Goal: Task Accomplishment & Management: Complete application form

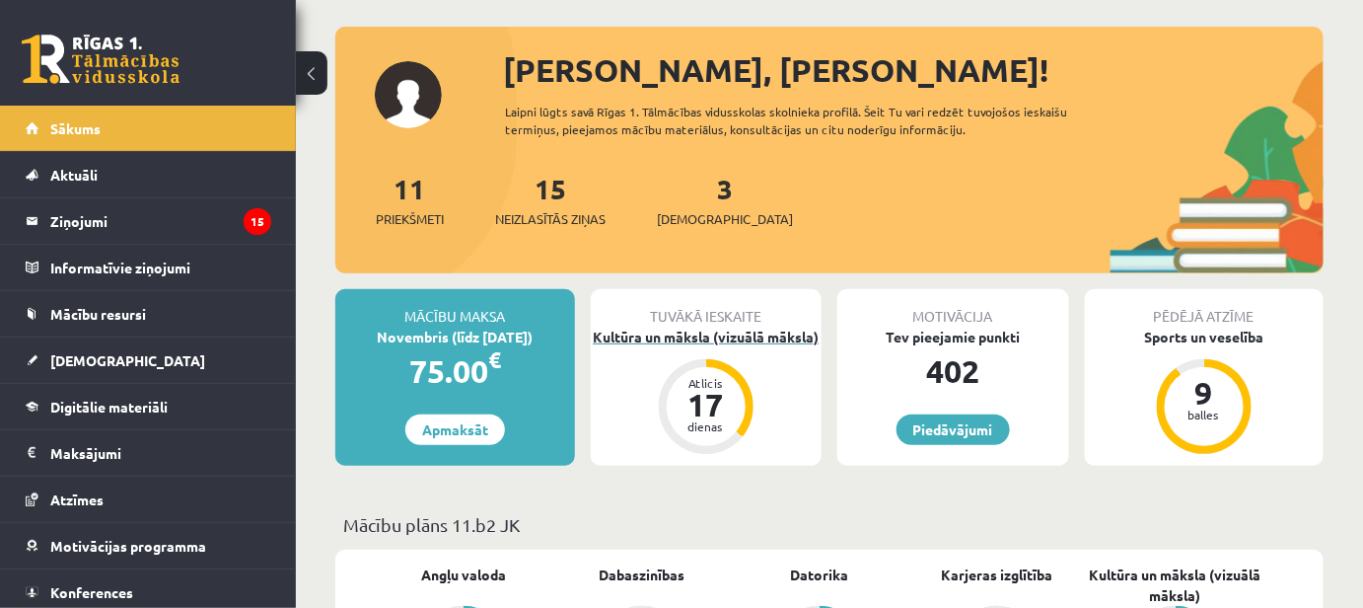
scroll to position [89, 0]
click at [762, 343] on div "Kultūra un māksla (vizuālā māksla)" at bounding box center [707, 337] width 232 height 21
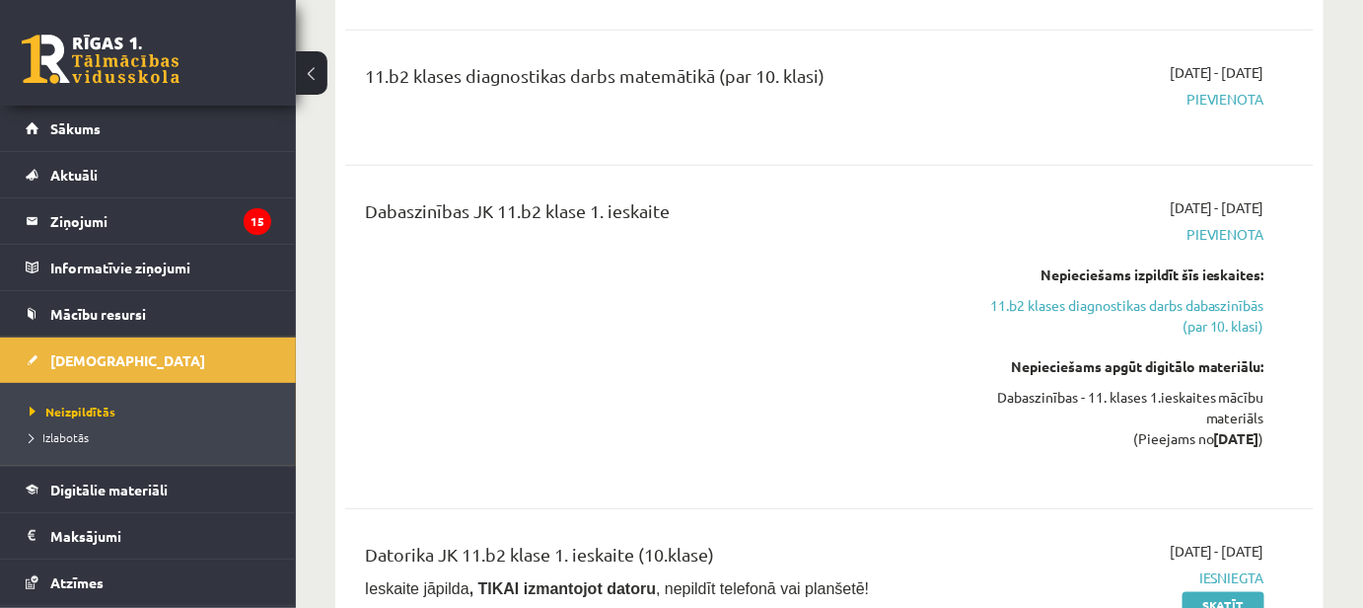
scroll to position [358, 0]
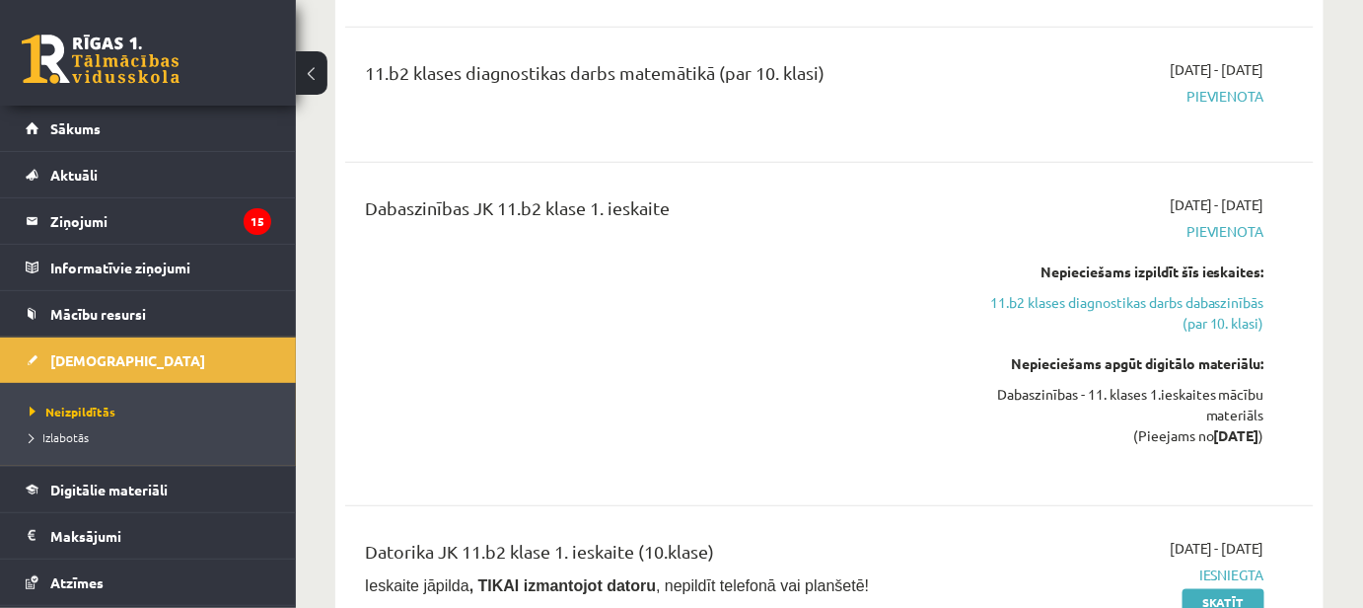
click at [742, 432] on div "Dabaszinības JK 11.b2 klase 1. ieskaite" at bounding box center [660, 333] width 620 height 279
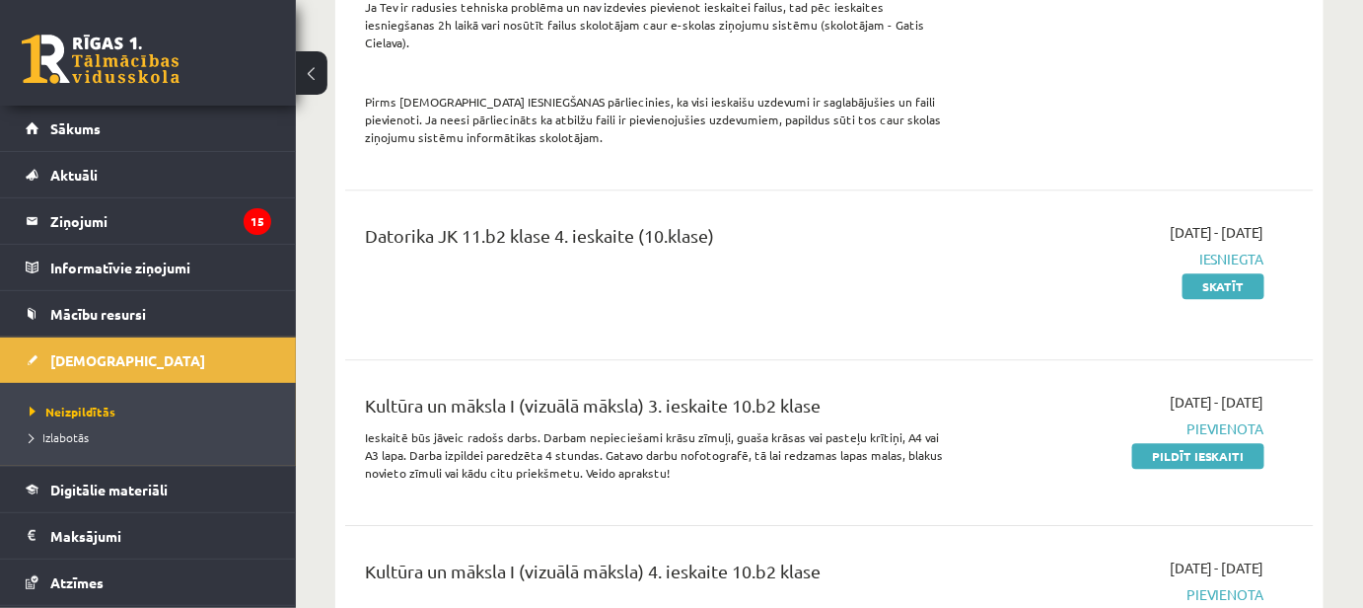
scroll to position [1973, 0]
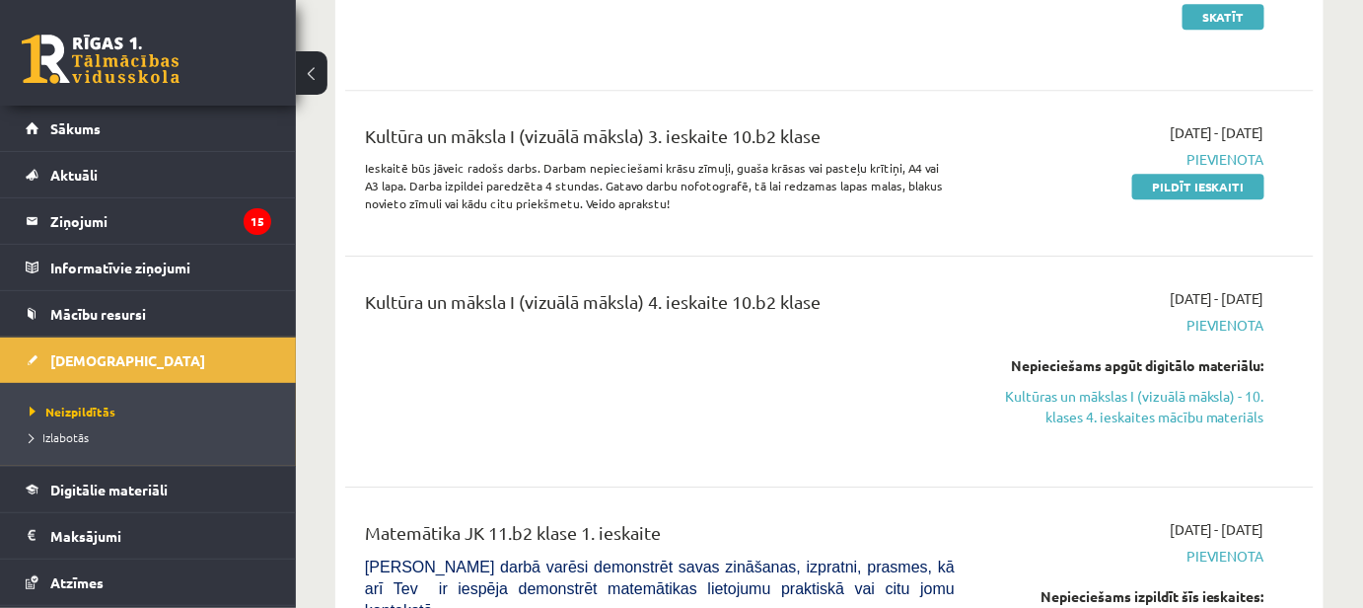
drag, startPoint x: 1161, startPoint y: 126, endPoint x: 772, endPoint y: 39, distance: 398.3
click at [1161, 174] on link "Pildīt ieskaiti" at bounding box center [1198, 187] width 132 height 26
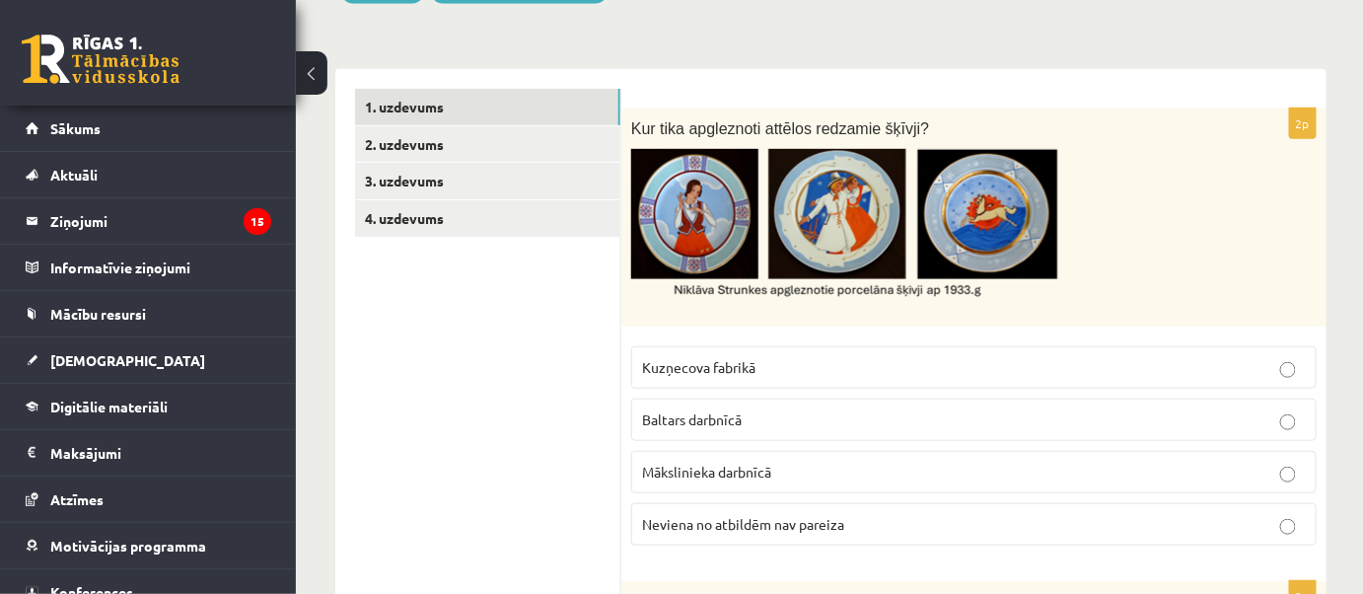
scroll to position [358, 0]
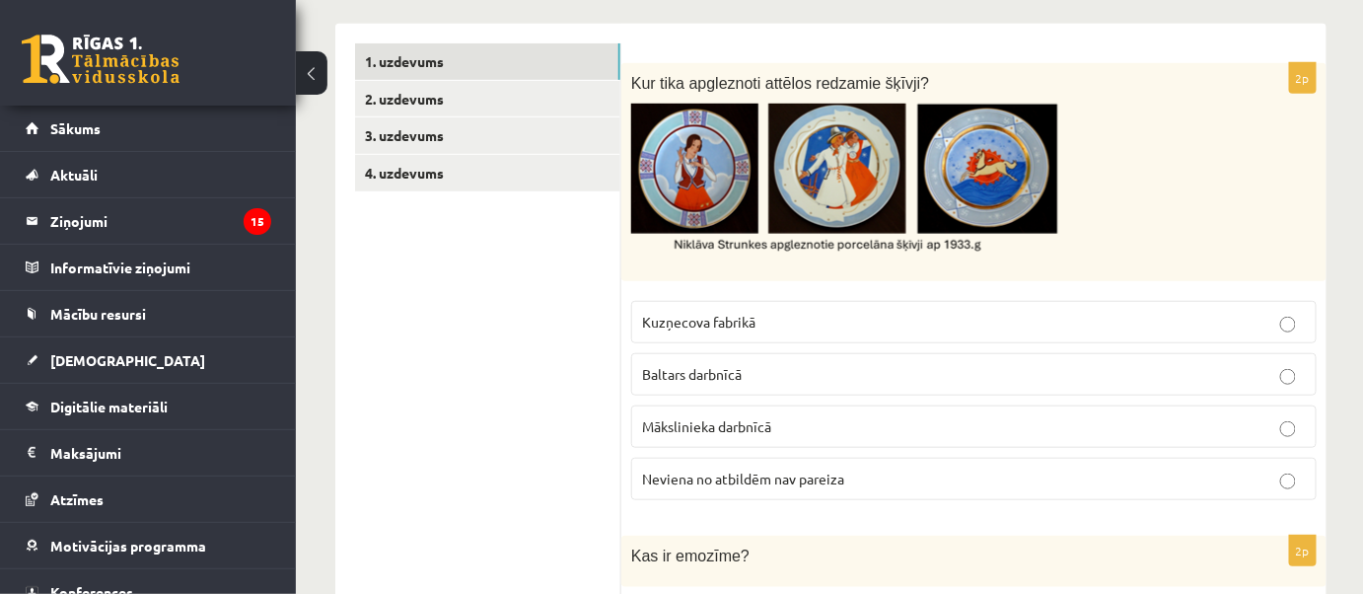
click at [762, 432] on p "Mākslinieka darbnīcā" at bounding box center [974, 426] width 664 height 21
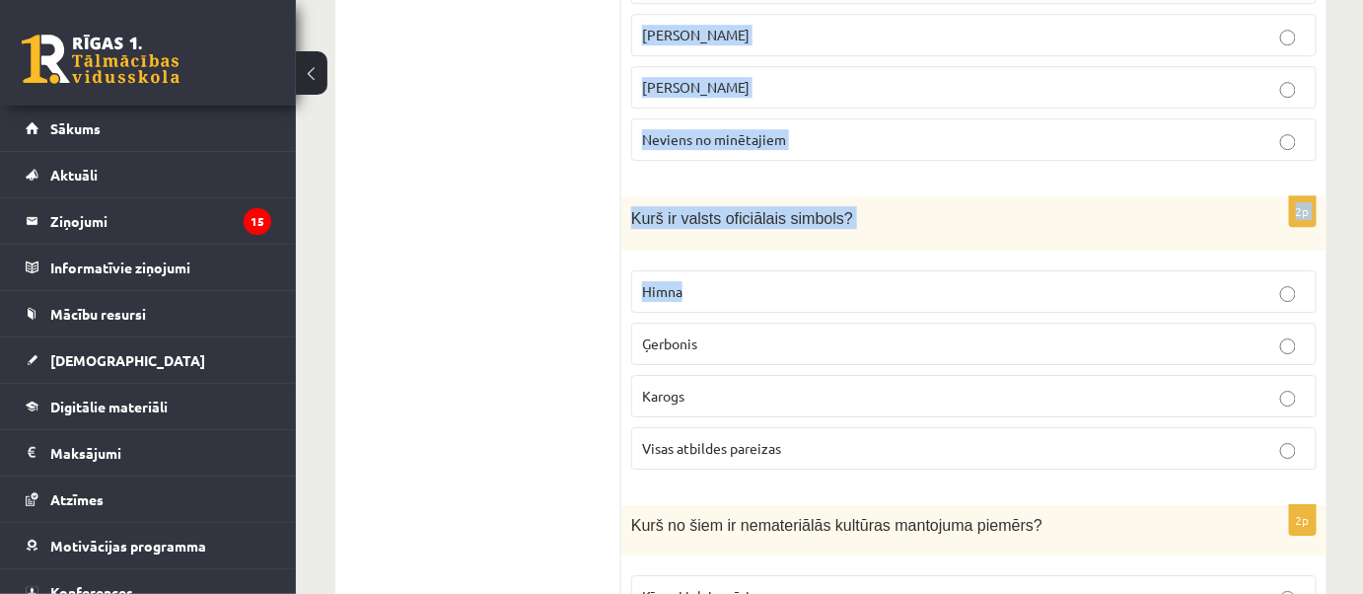
scroll to position [1973, 0]
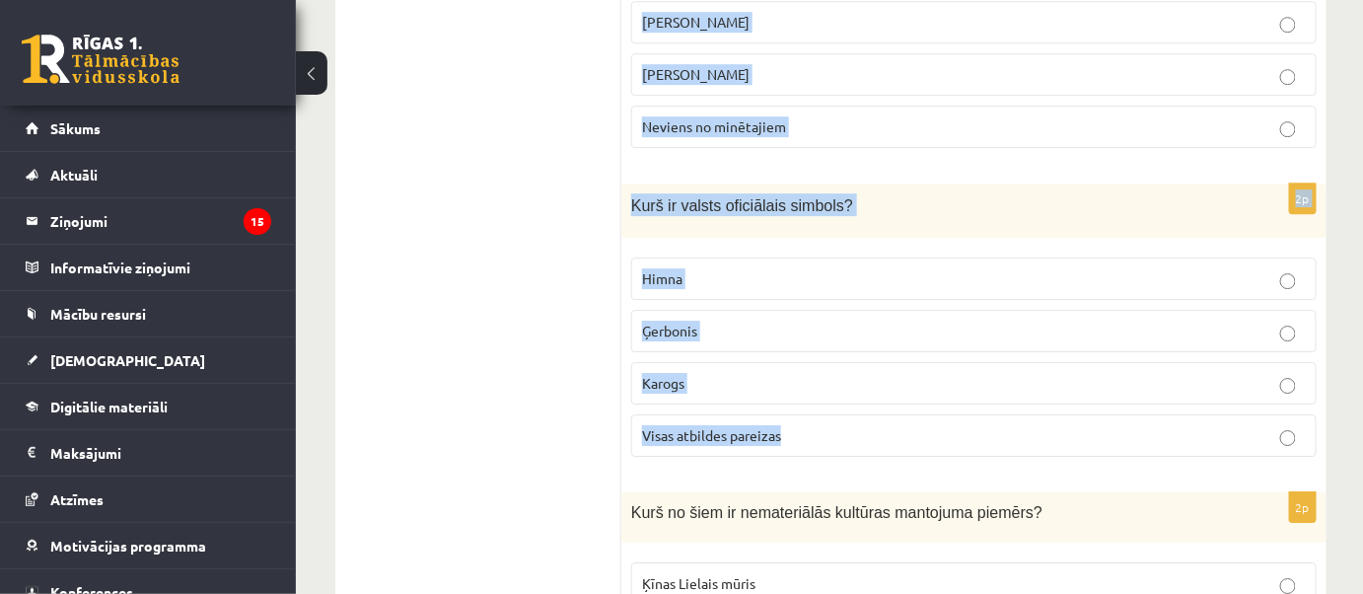
drag, startPoint x: 625, startPoint y: 192, endPoint x: 865, endPoint y: 382, distance: 305.5
copy form "Lor ip dolorsi? ametconse adipisci elitse doeiusmod tempor in utlabo etdolore M…"
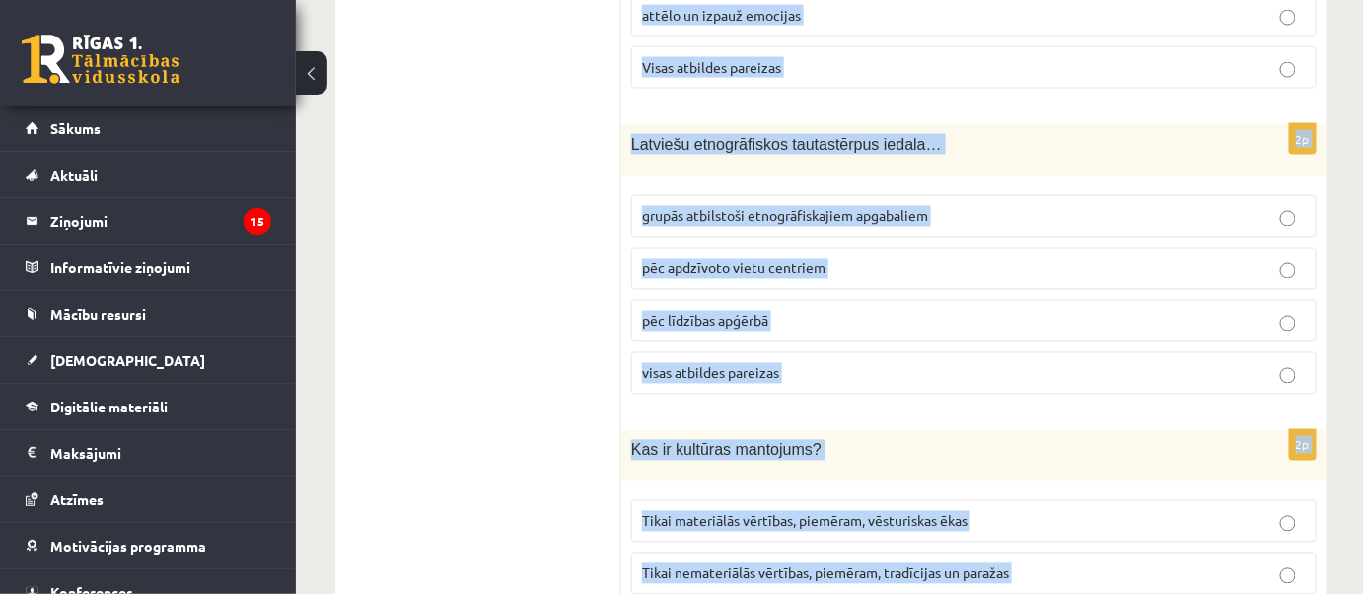
scroll to position [717, 0]
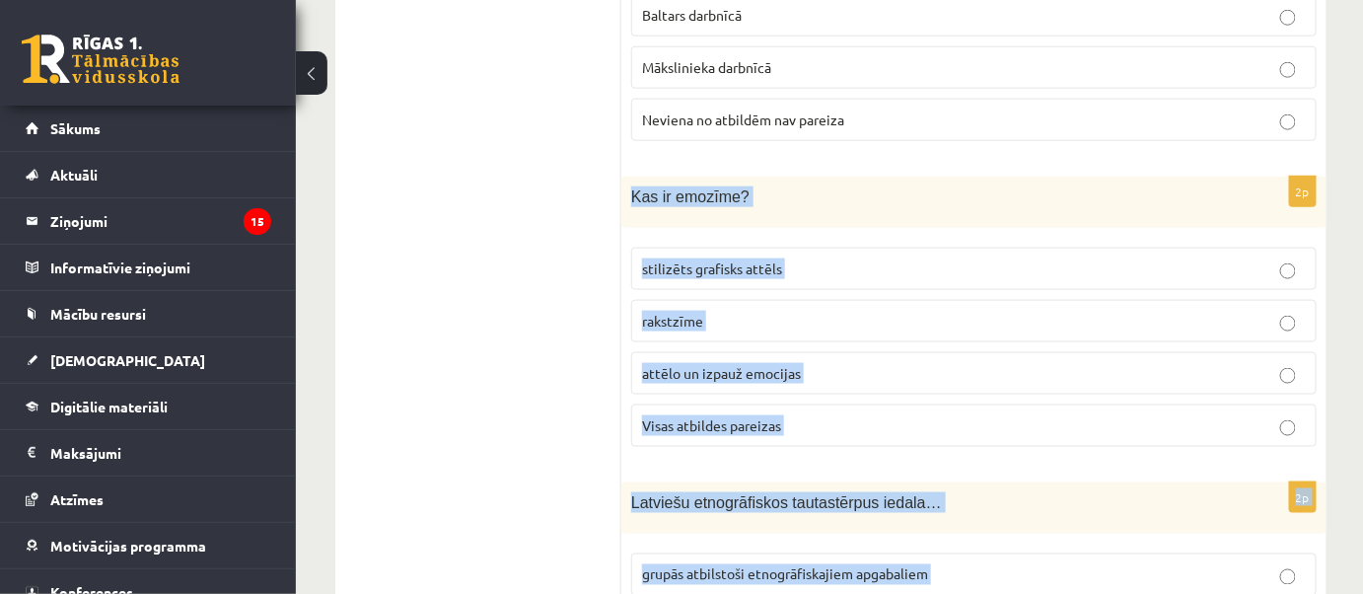
click at [766, 421] on span "Visas atbildes pareizas" at bounding box center [711, 425] width 139 height 18
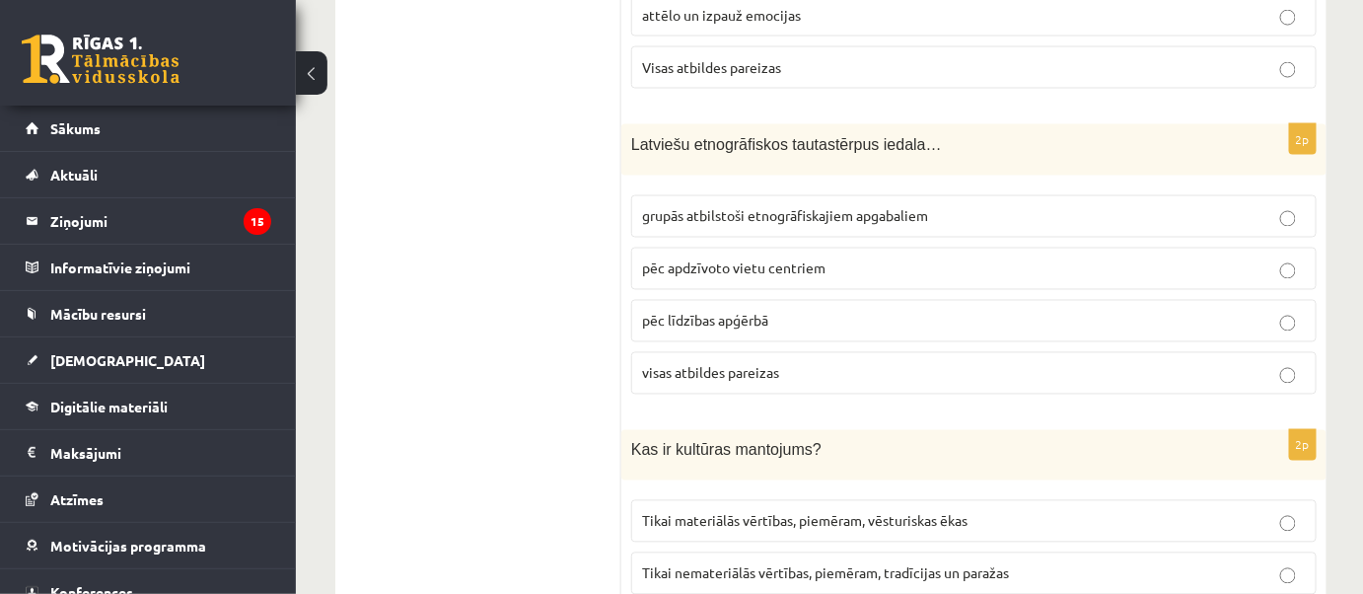
click at [710, 209] on span "grupās atbilstoši etnogrāfiskajiem apgabaliem" at bounding box center [785, 216] width 286 height 18
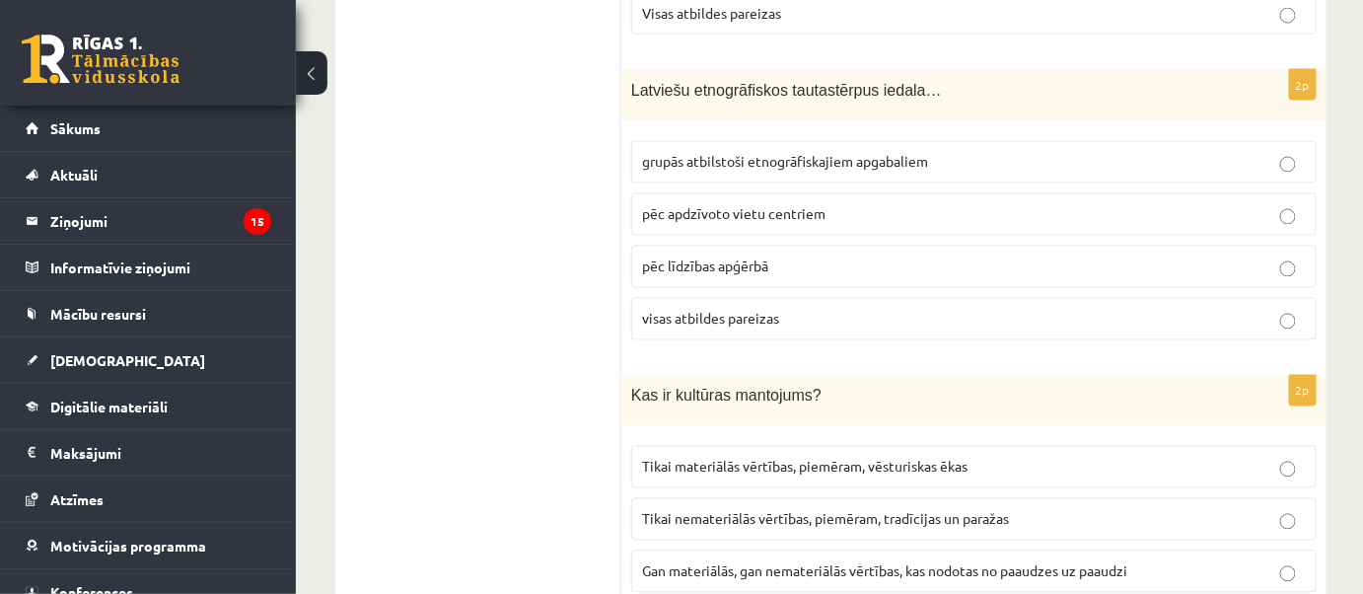
scroll to position [1255, 0]
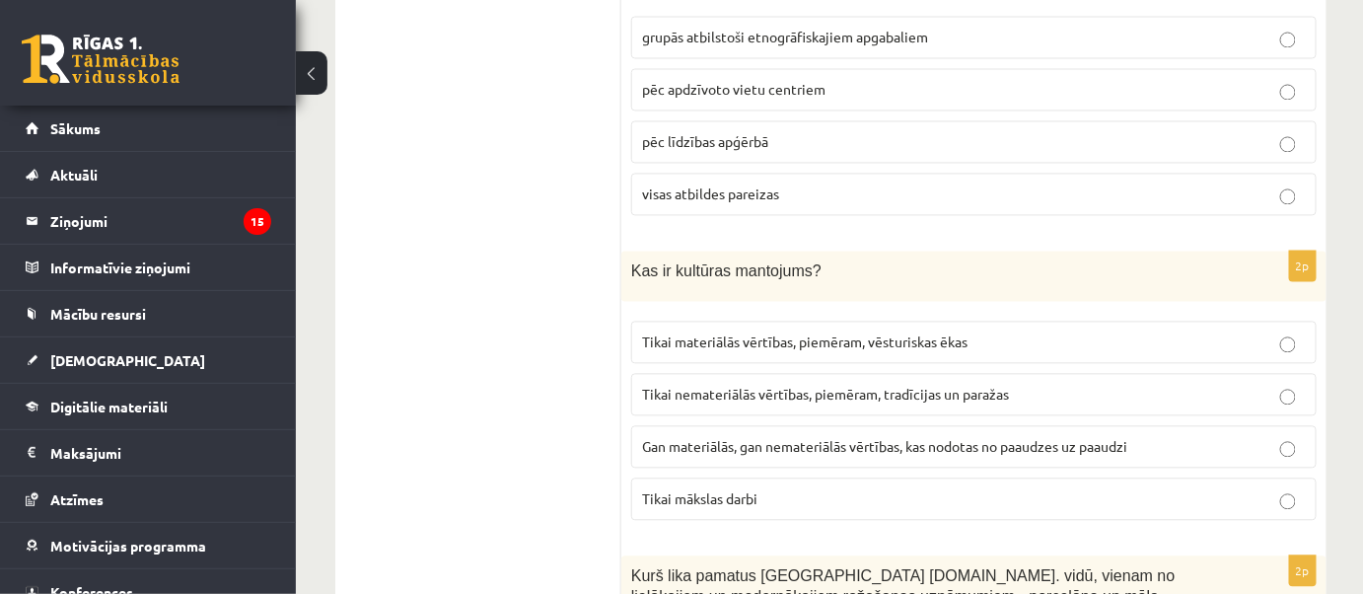
click at [693, 437] on span "Gan materiālās, gan nemateriālās vērtības, kas nodotas no paaudzes uz paaudzi" at bounding box center [884, 446] width 485 height 18
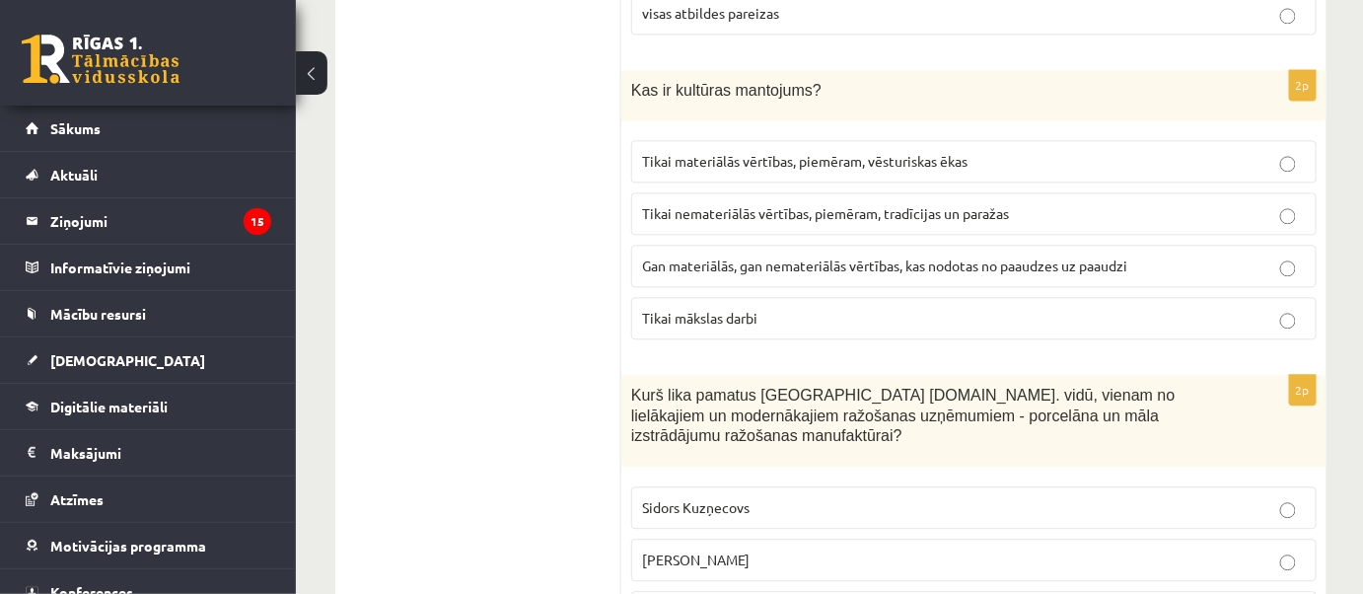
scroll to position [1704, 0]
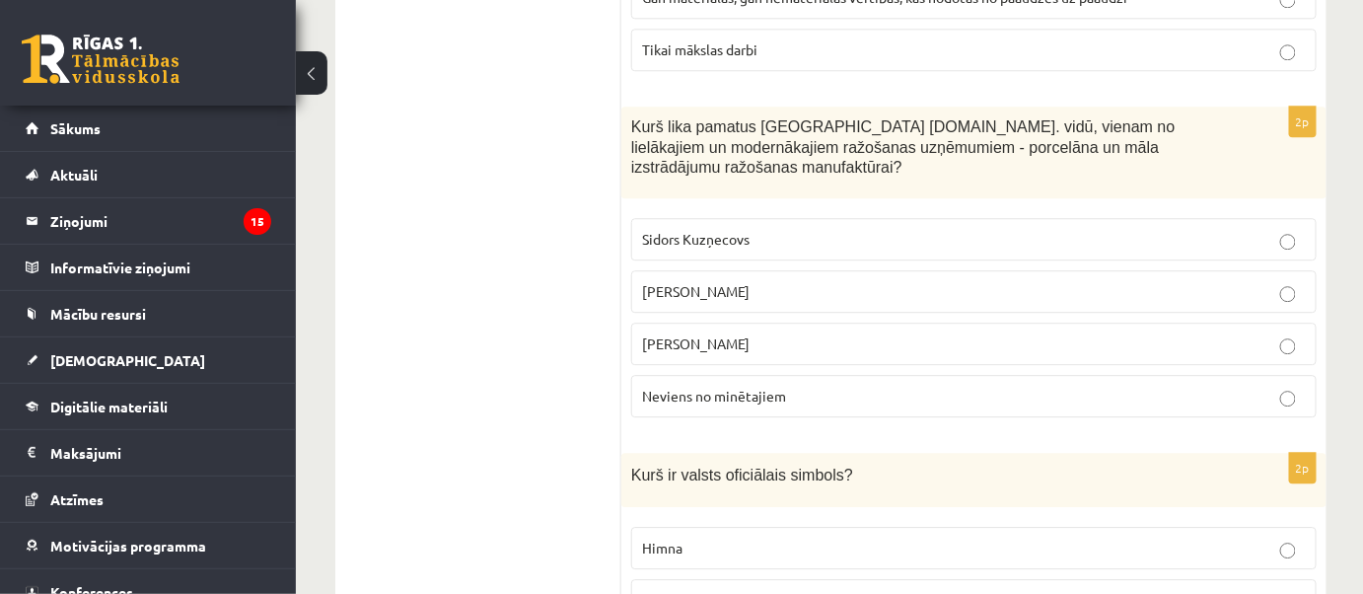
click at [717, 229] on p "Sidors Kuzņecovs" at bounding box center [974, 239] width 664 height 21
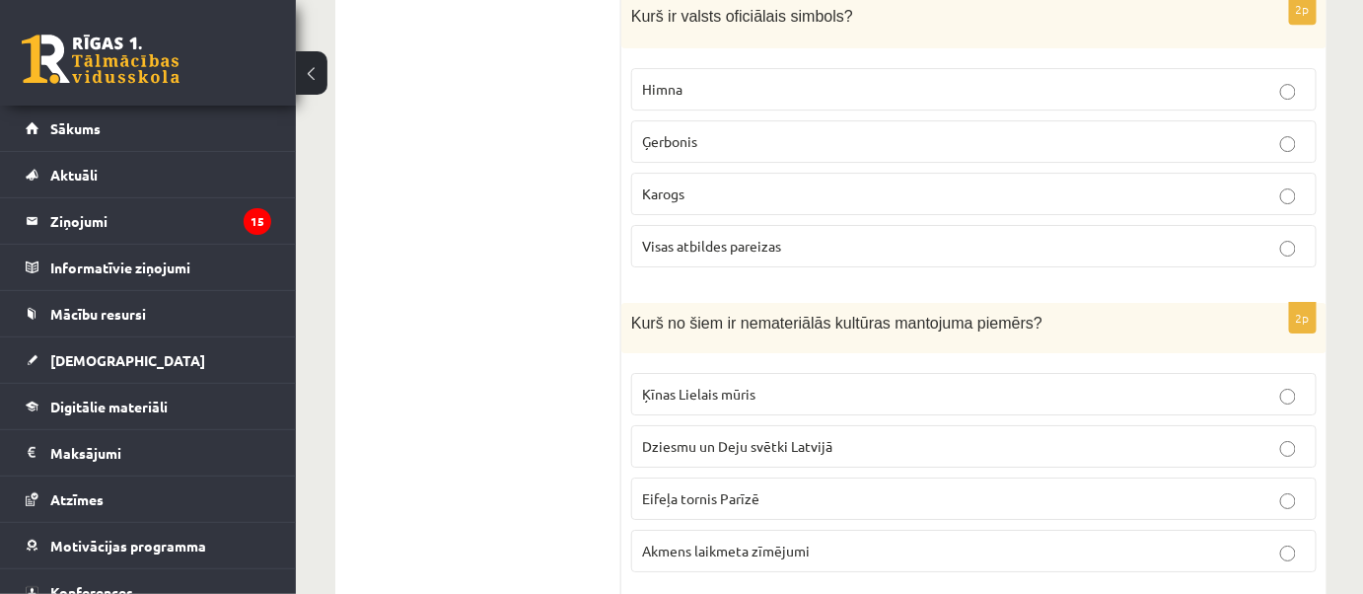
scroll to position [2331, 0]
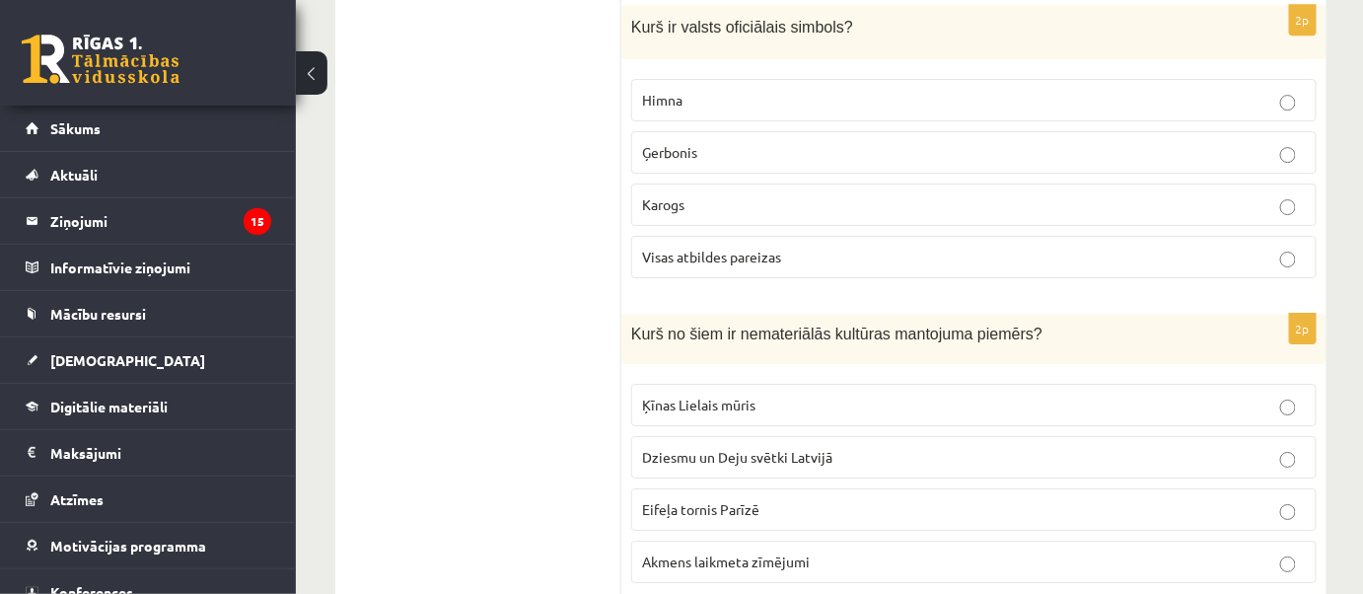
click at [729, 248] on span "Visas atbildes pareizas" at bounding box center [711, 257] width 139 height 18
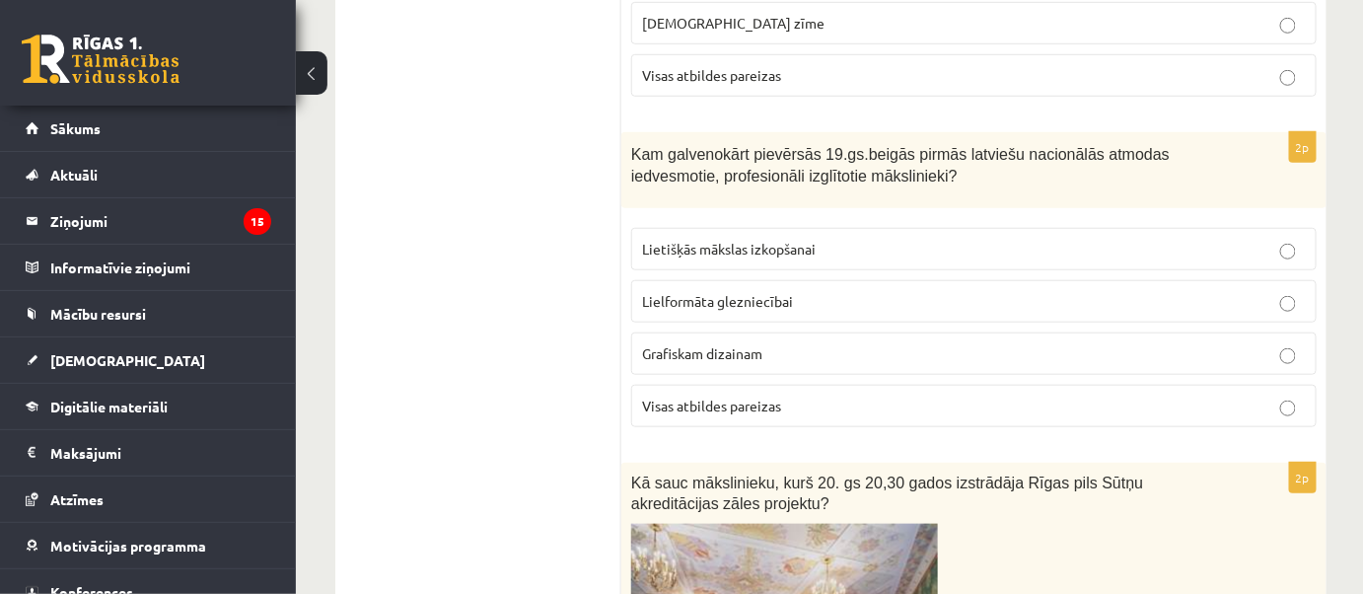
scroll to position [3048, 0]
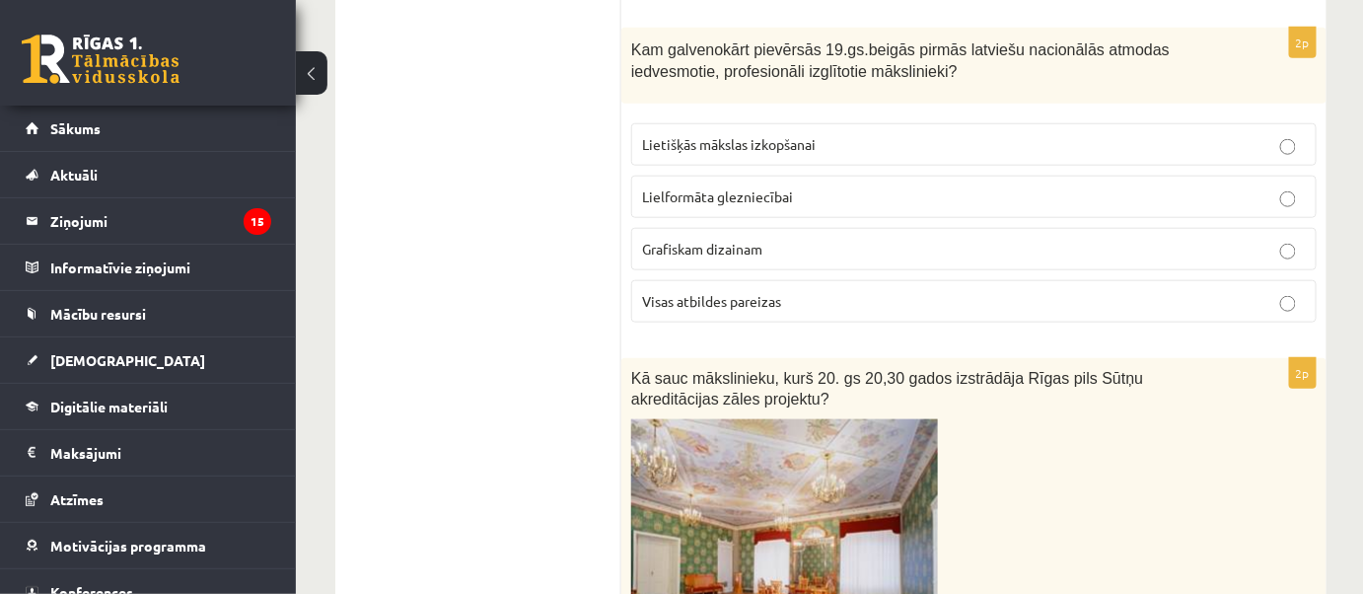
drag, startPoint x: 638, startPoint y: 208, endPoint x: 859, endPoint y: 282, distance: 233.0
copy div "1l Ips dolo sitametcon adipisc elitsedd eiusmo? Temporinc utlabor Etdolor magna…"
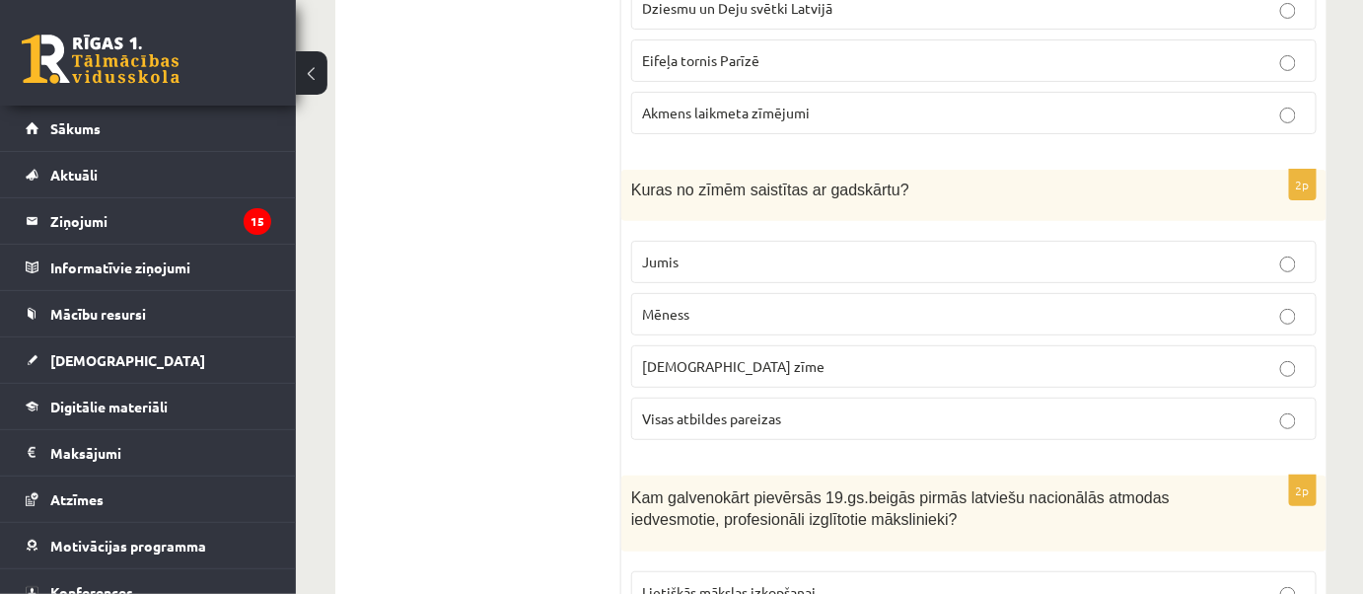
scroll to position [2241, 0]
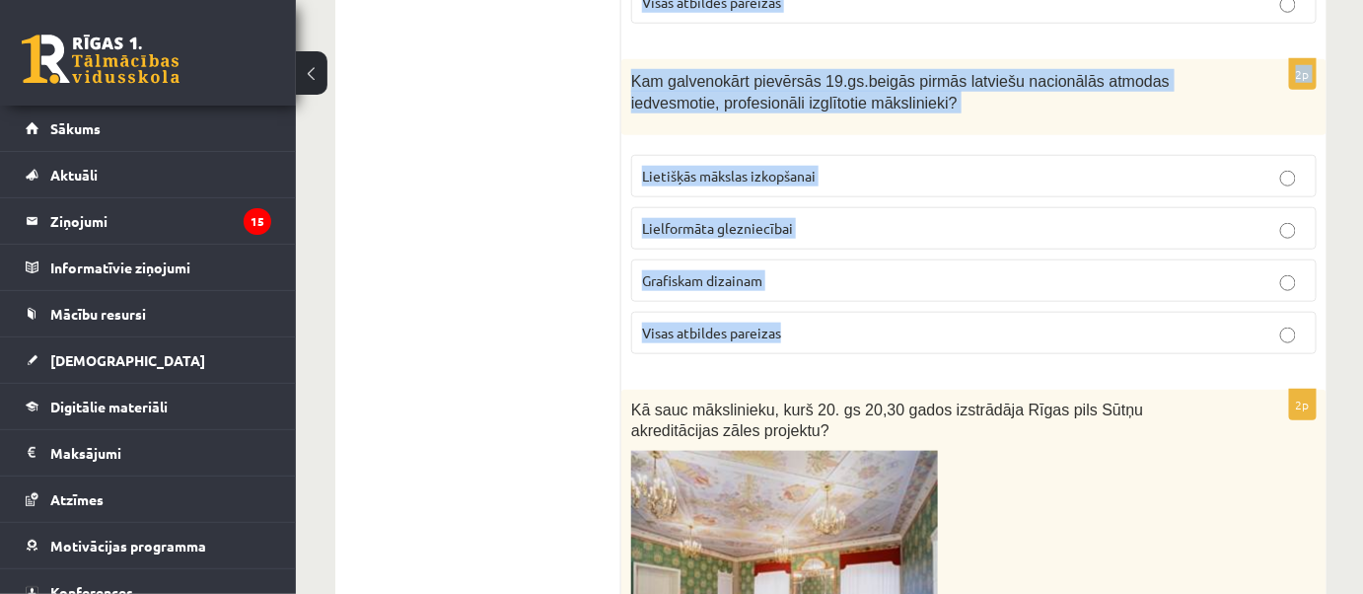
scroll to position [3048, 0]
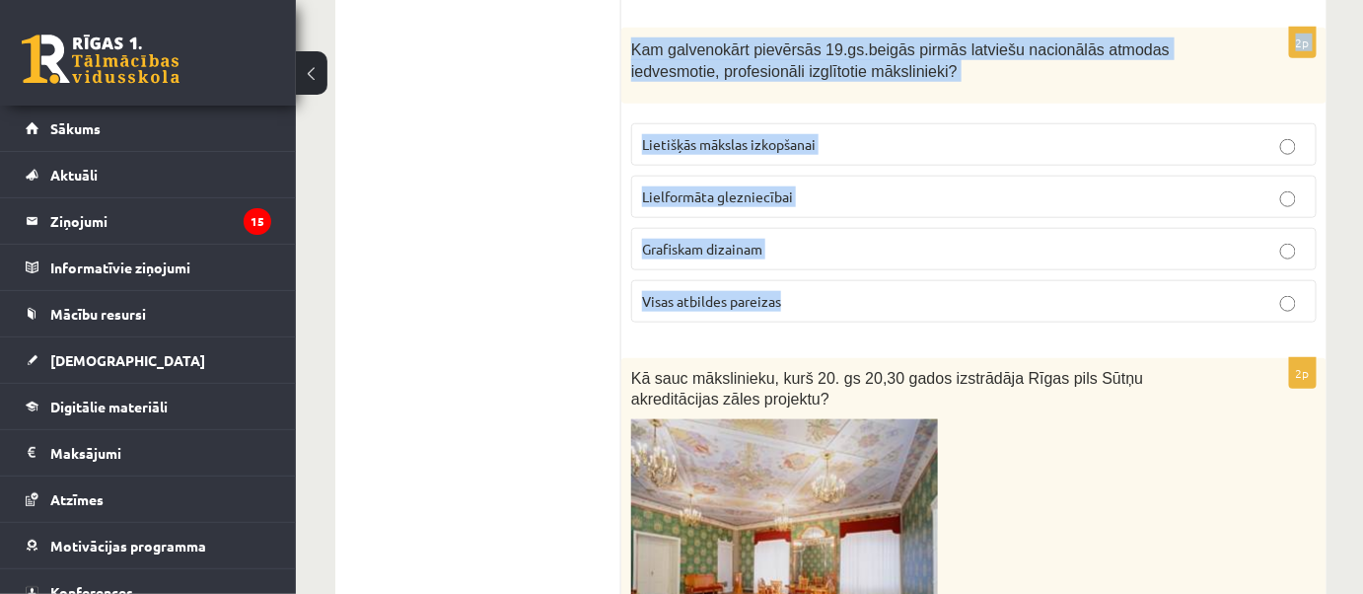
drag, startPoint x: 623, startPoint y: 123, endPoint x: 869, endPoint y: 263, distance: 282.8
copy form "Kurš no šiem ir nemateriālās kultūras mantojuma piemērs? [PERSON_NAME] Lielais …"
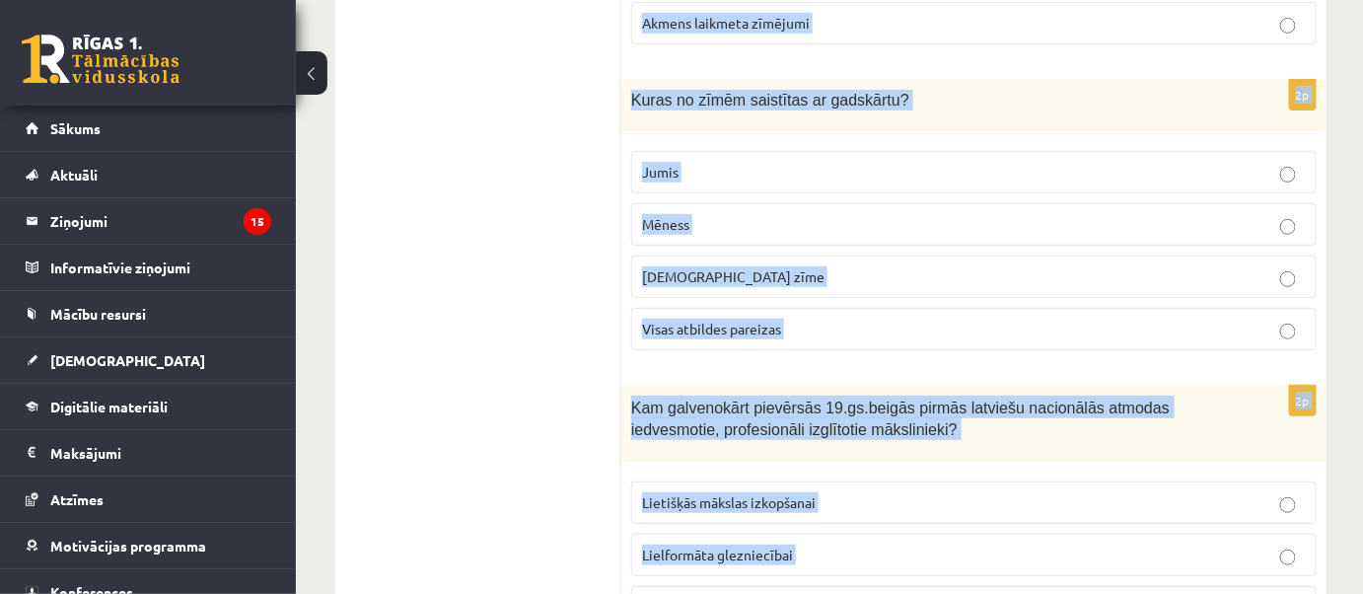
scroll to position [2421, 0]
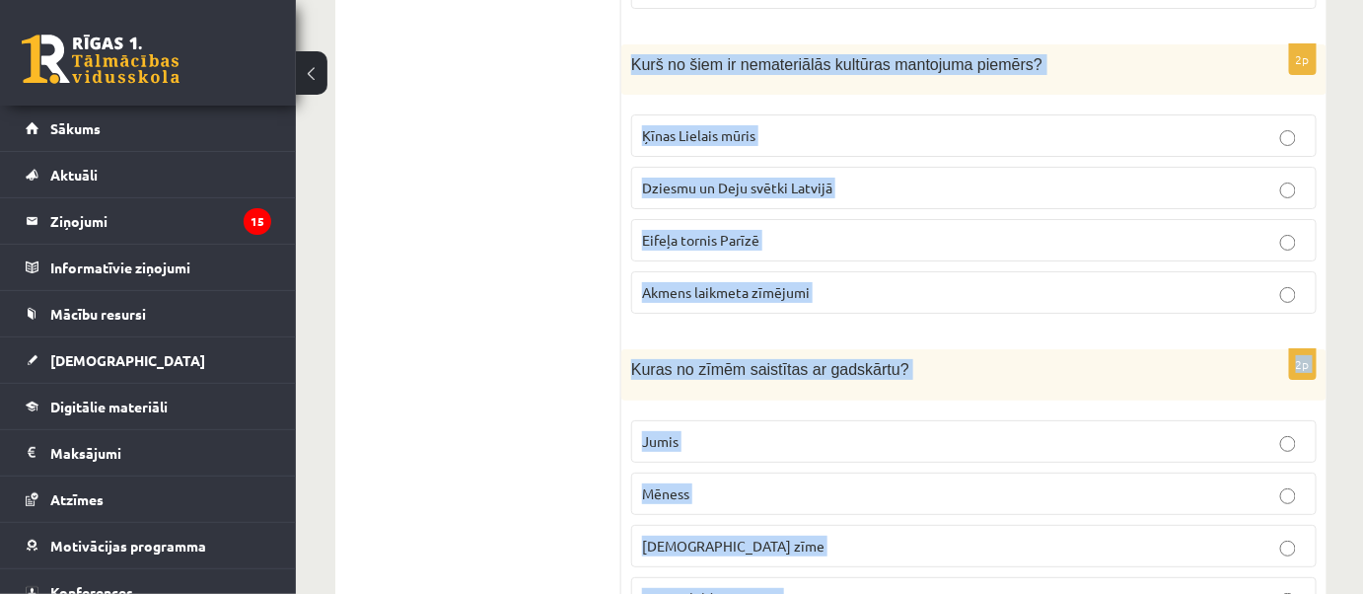
click at [712, 167] on label "Dziesmu un Deju svētki Latvijā" at bounding box center [974, 188] width 686 height 42
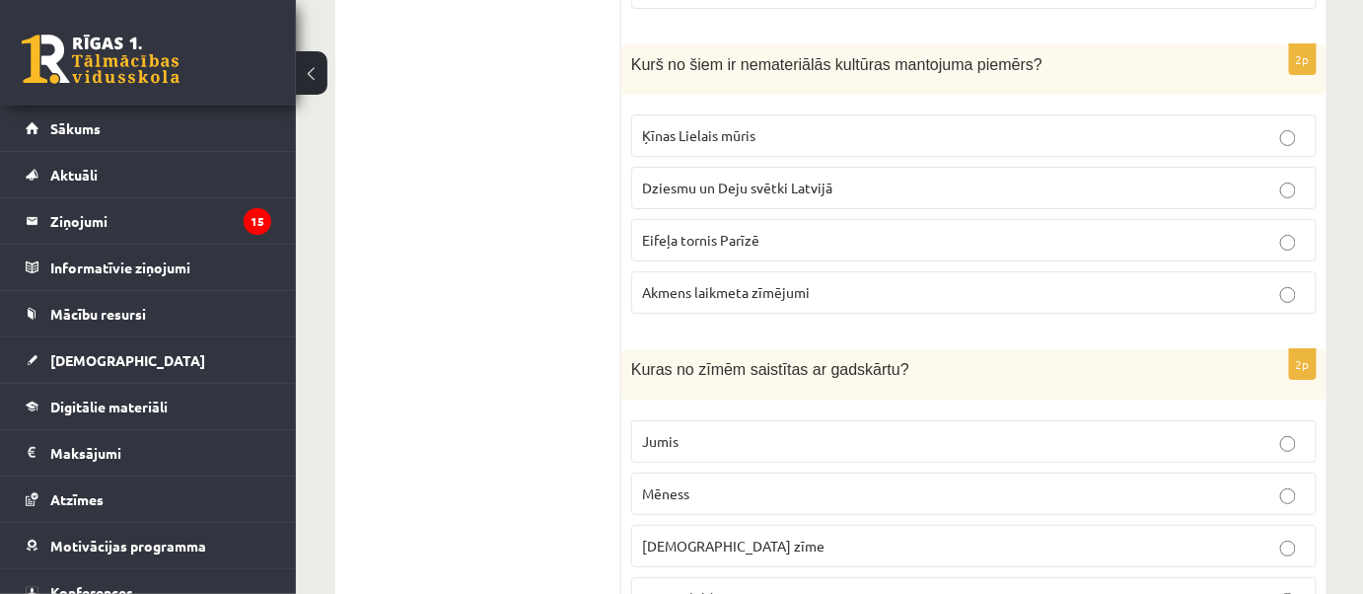
click at [744, 589] on span "Visas atbildes pareizas" at bounding box center [711, 598] width 139 height 18
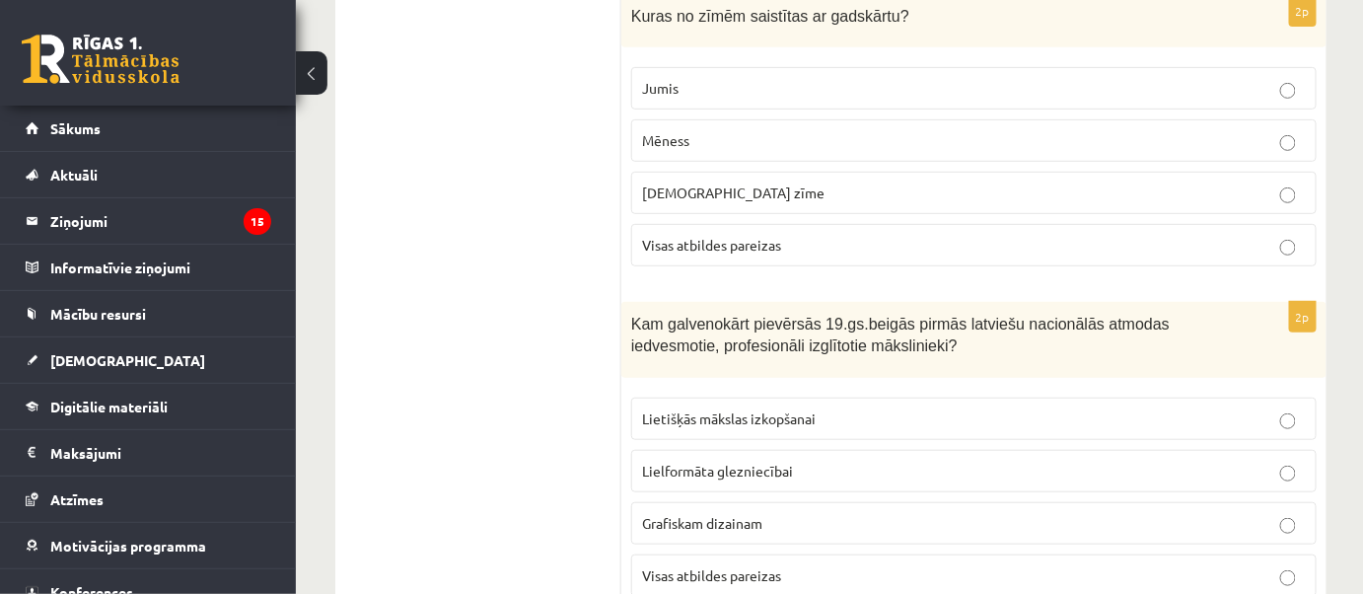
scroll to position [2780, 0]
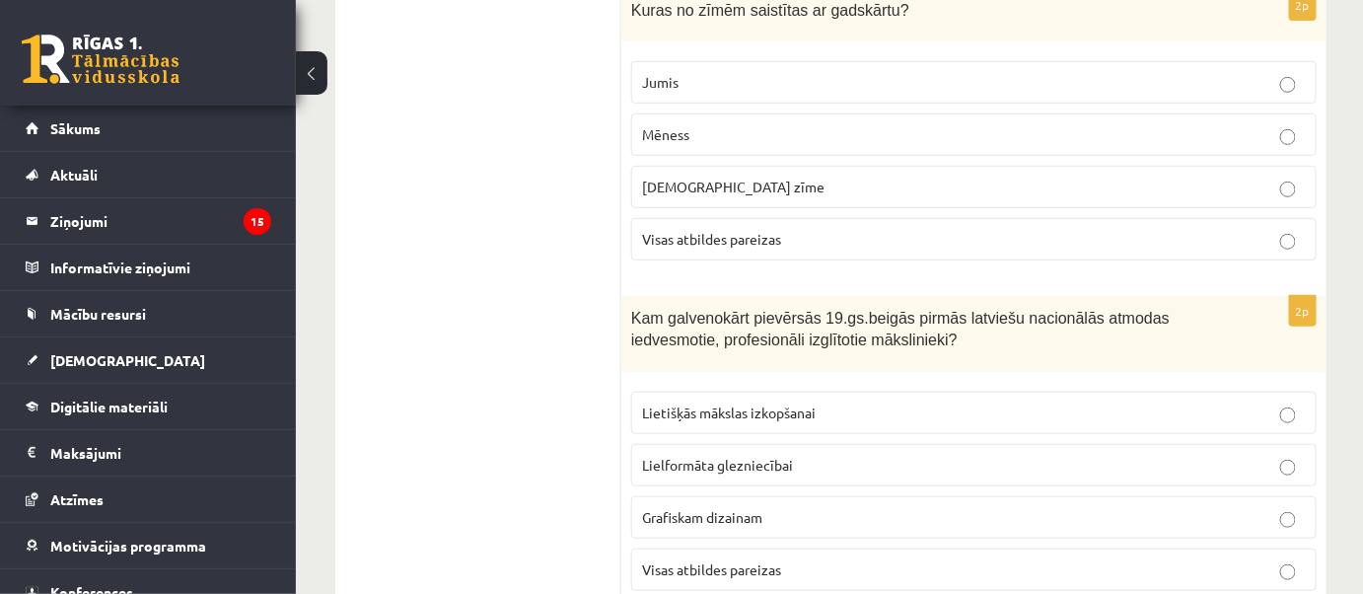
click at [703, 392] on label "Lietišķās mākslas izkopšanai" at bounding box center [974, 413] width 686 height 42
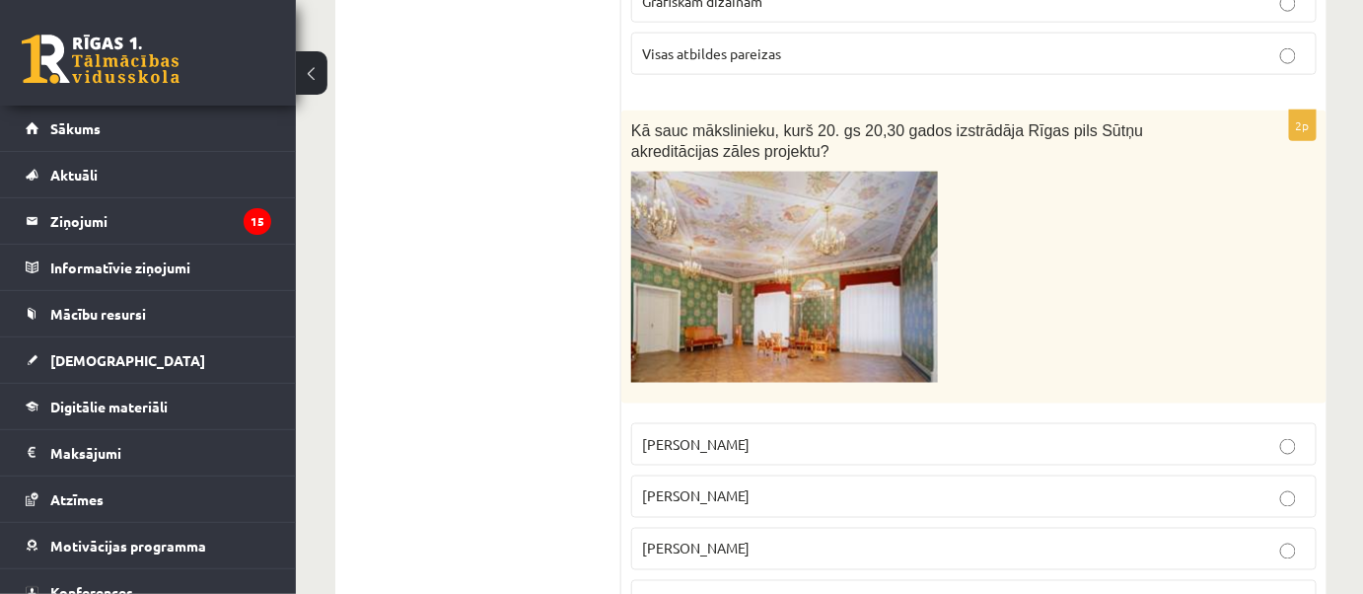
scroll to position [3407, 0]
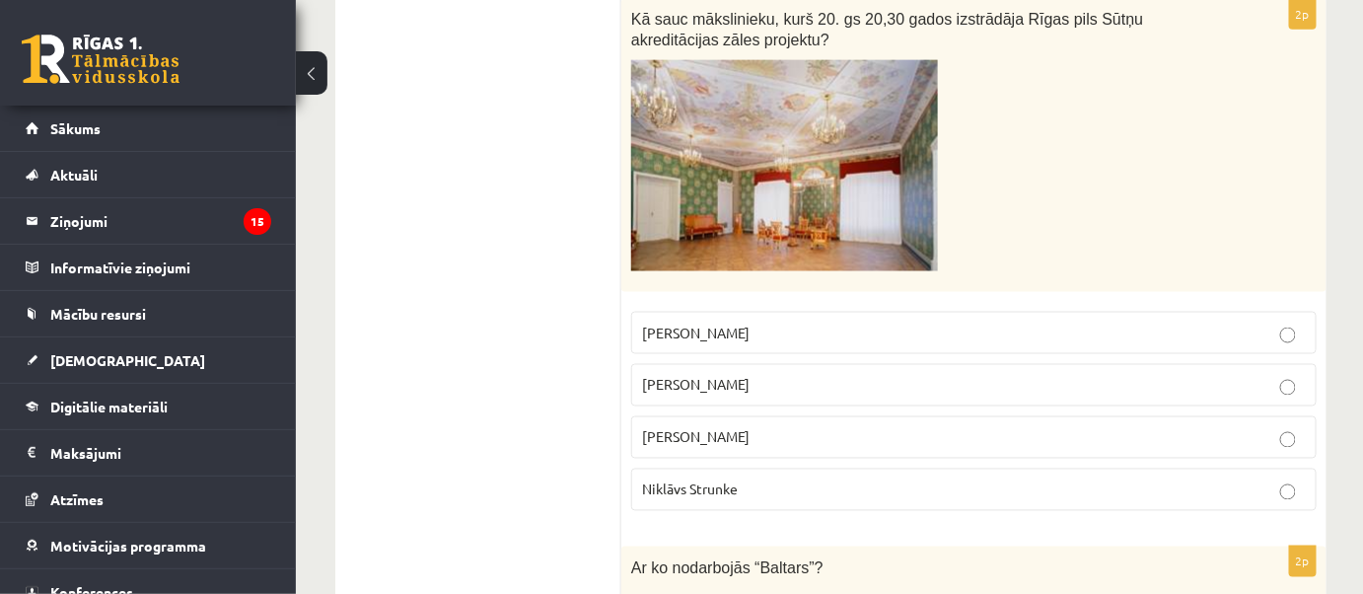
click at [750, 428] on span "[PERSON_NAME]" at bounding box center [696, 437] width 108 height 18
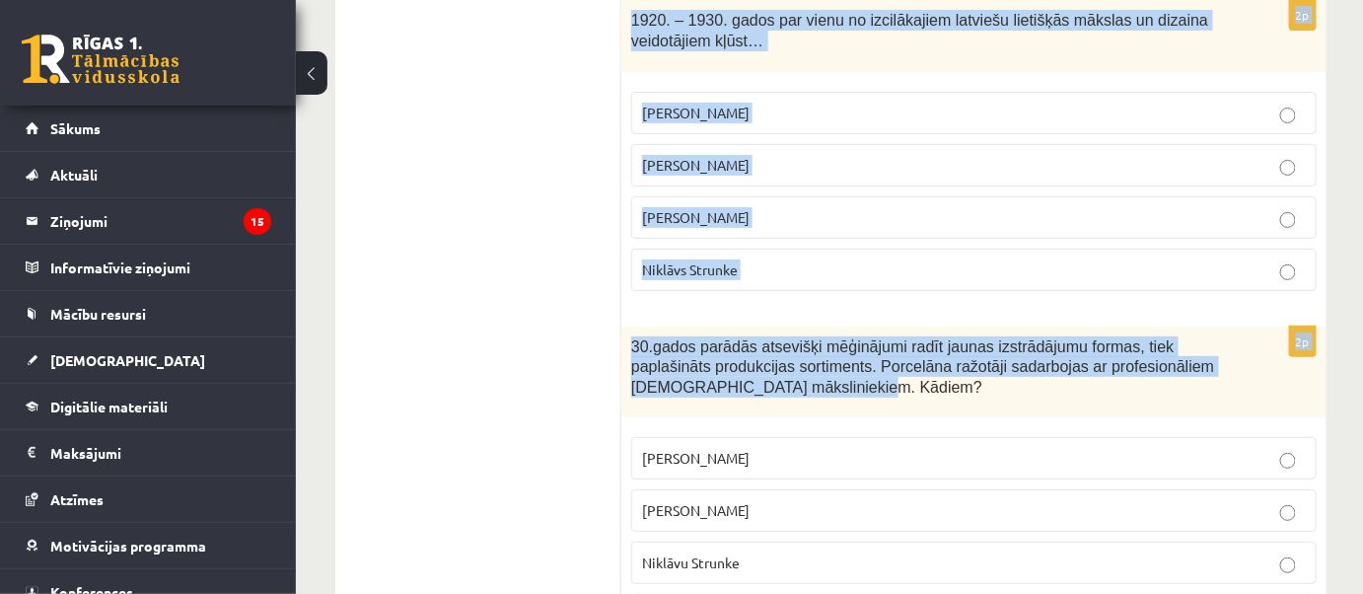
scroll to position [5076, 0]
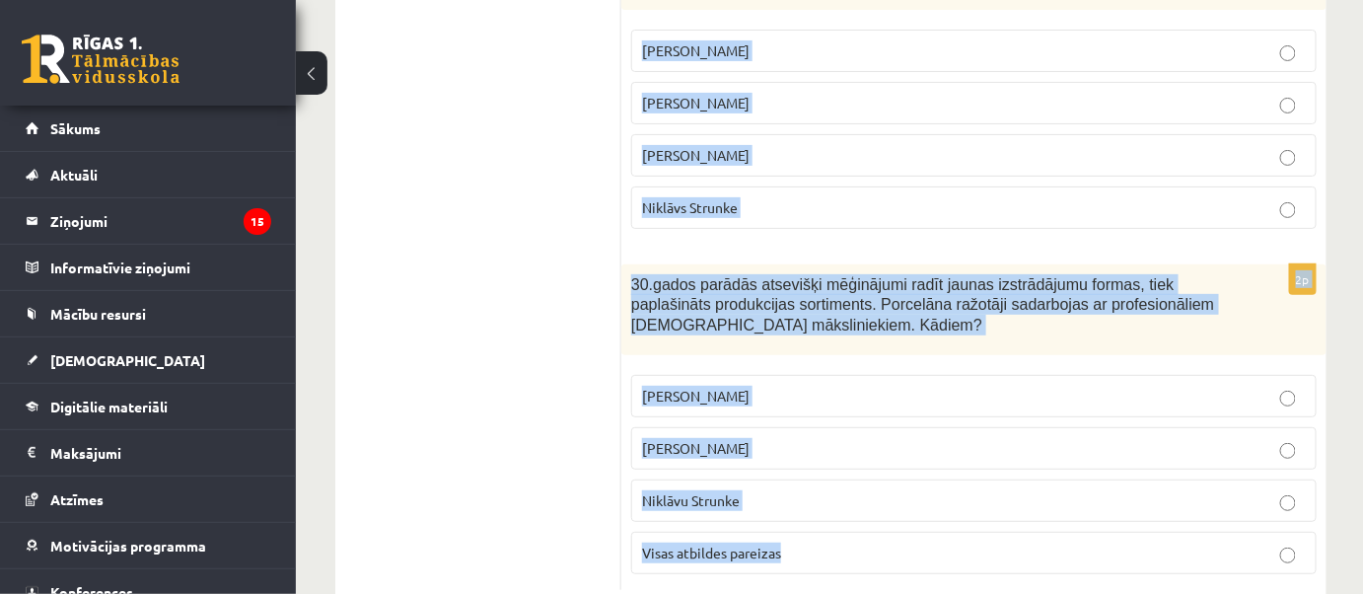
drag, startPoint x: 625, startPoint y: 163, endPoint x: 1131, endPoint y: 472, distance: 592.0
copy form "Lo ip dolorsitam “Consect”? Ad elitse doeiusmo Tempori utlaboreet Doloremagn al…"
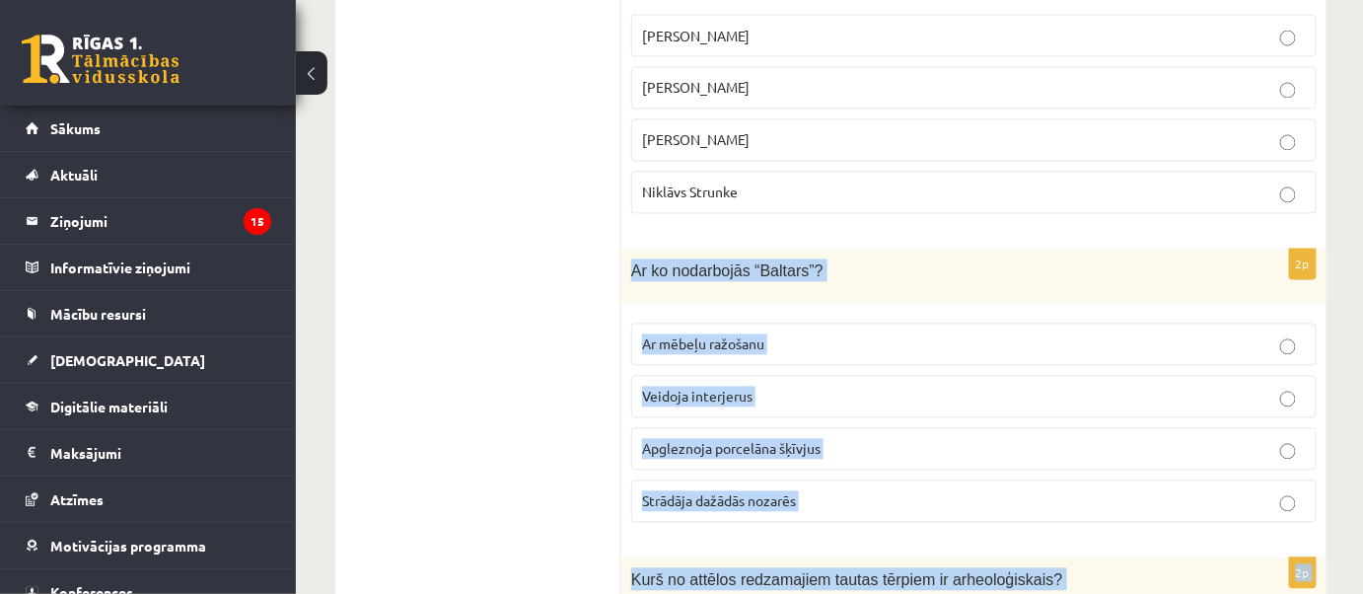
scroll to position [3640, 0]
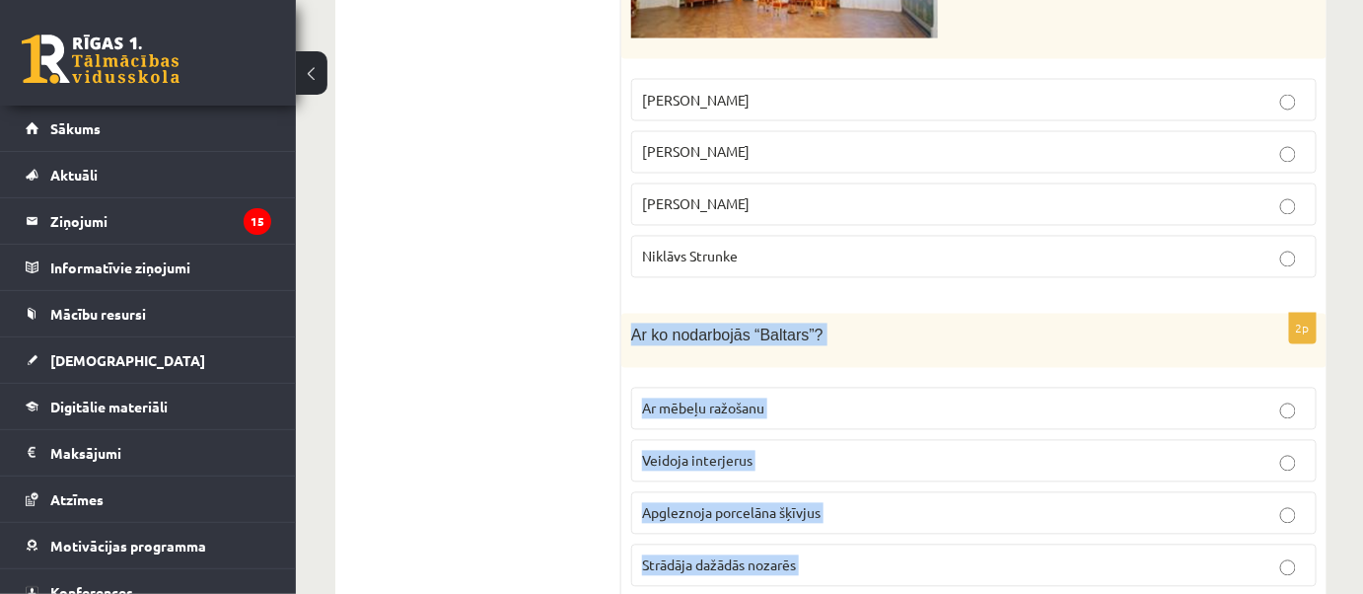
click at [669, 492] on label "Apgleznoja porcelāna šķīvjus" at bounding box center [974, 513] width 686 height 42
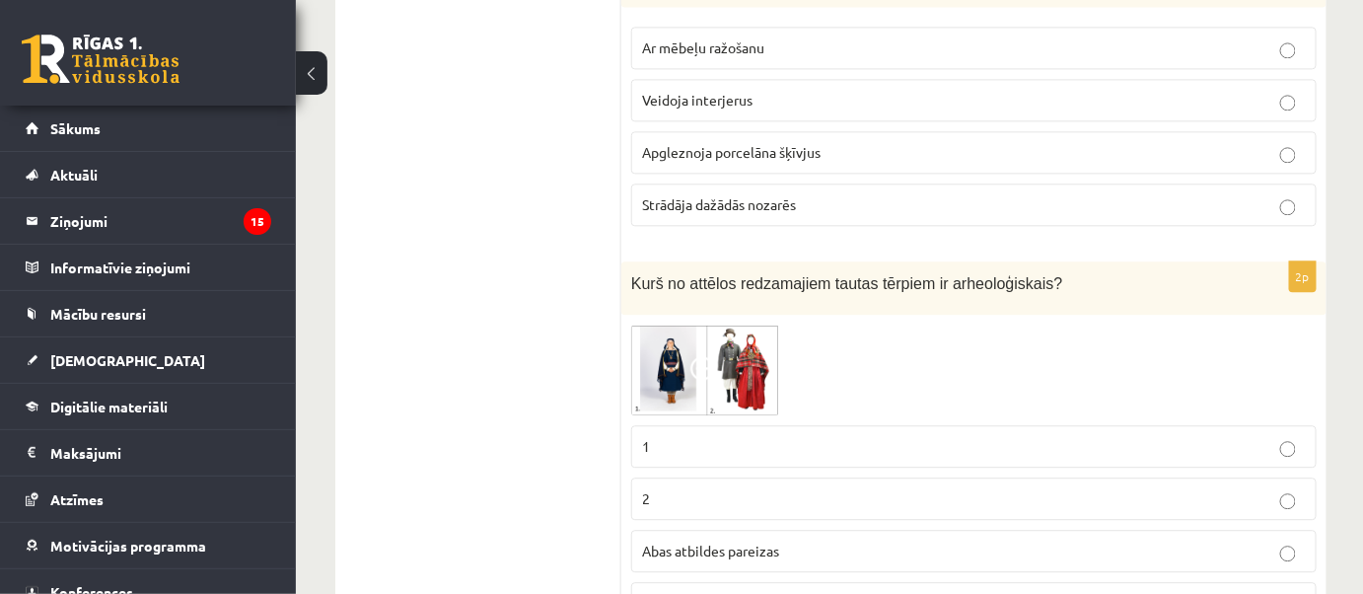
scroll to position [4089, 0]
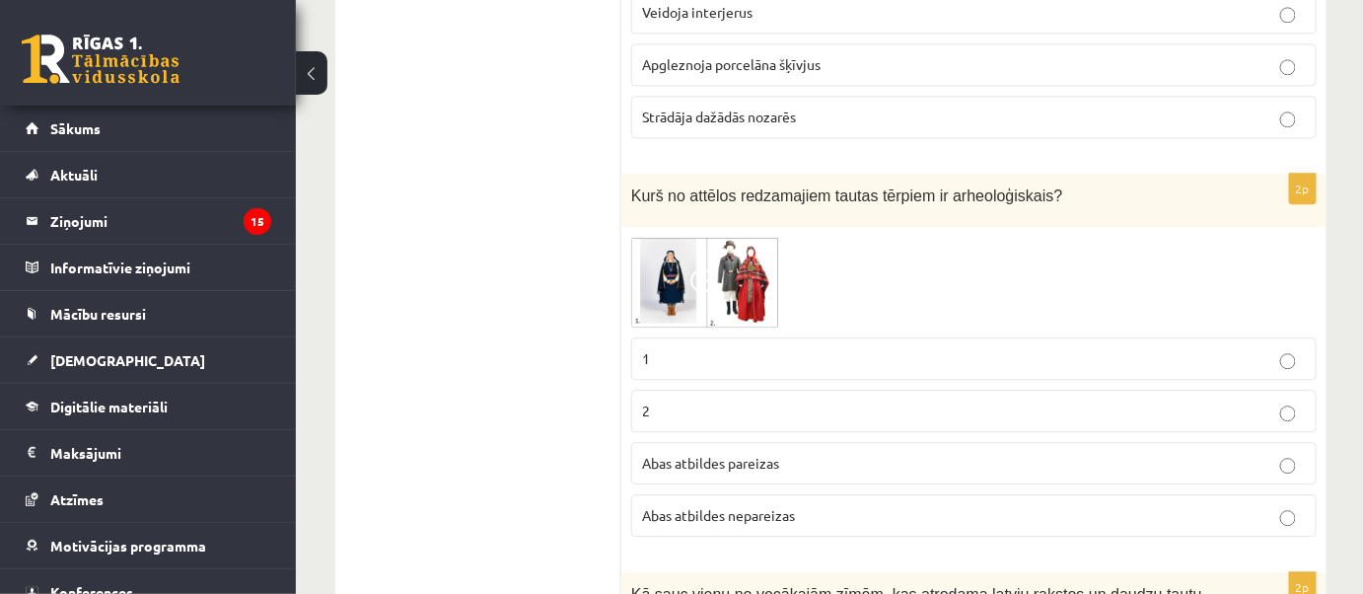
click at [734, 506] on span "Abas atbildes nepareizas" at bounding box center [718, 515] width 153 height 18
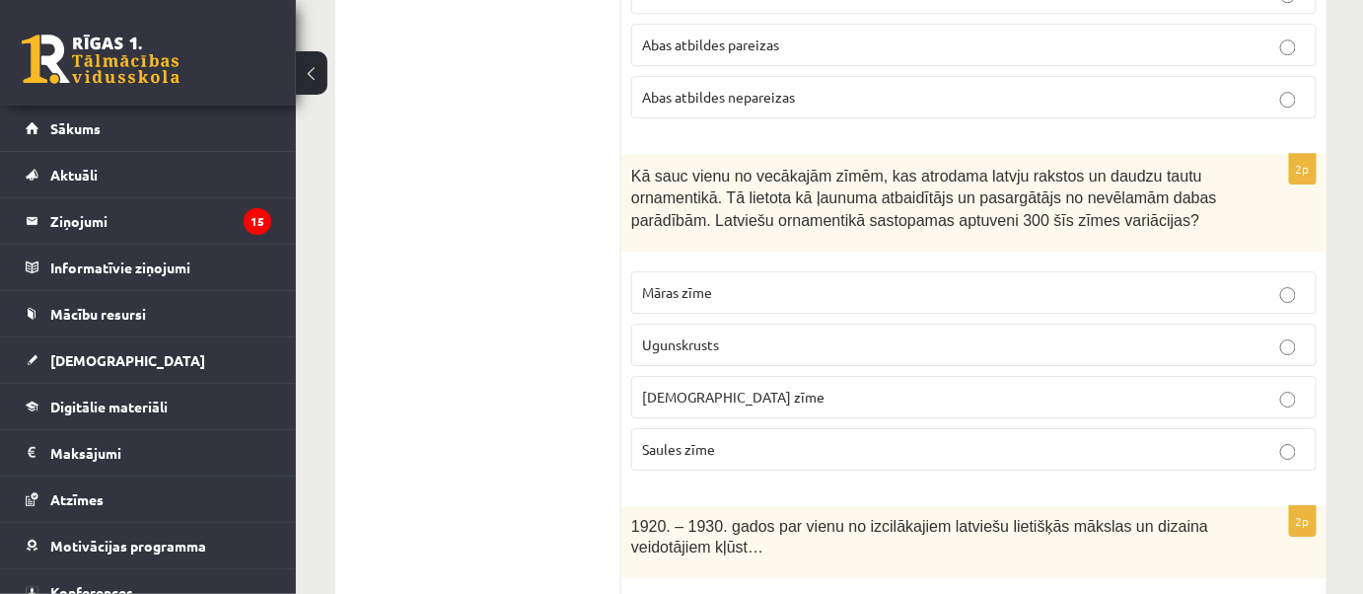
scroll to position [4538, 0]
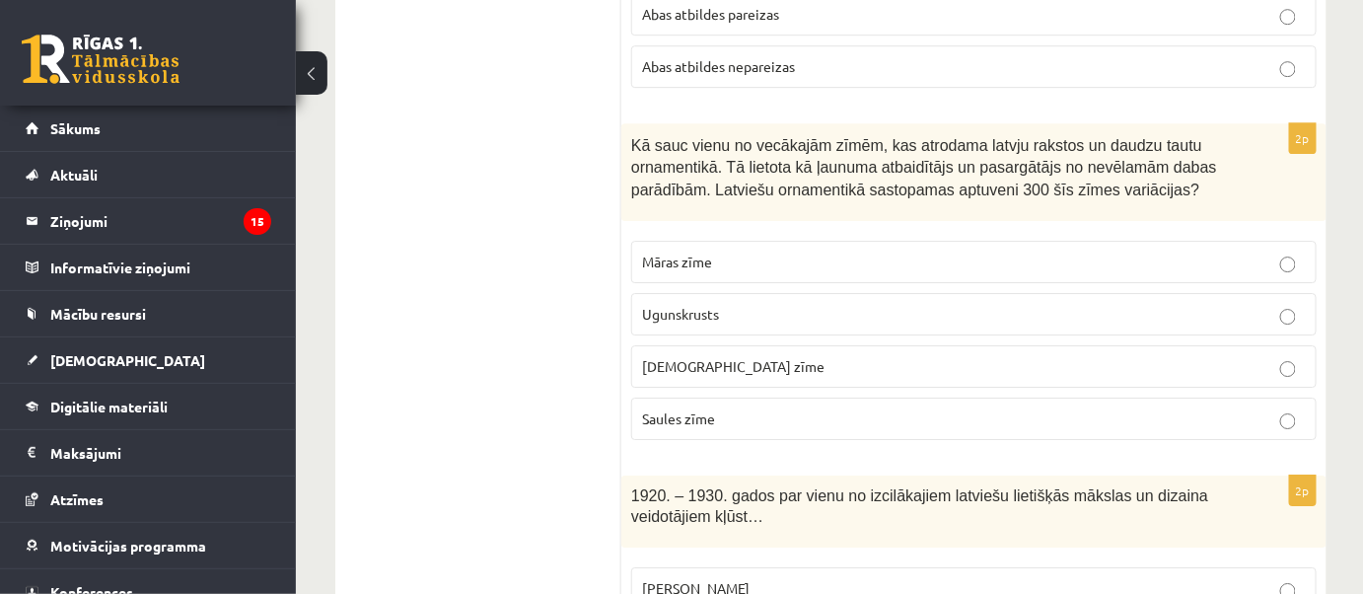
click at [725, 304] on p "Ugunskrusts" at bounding box center [974, 314] width 664 height 21
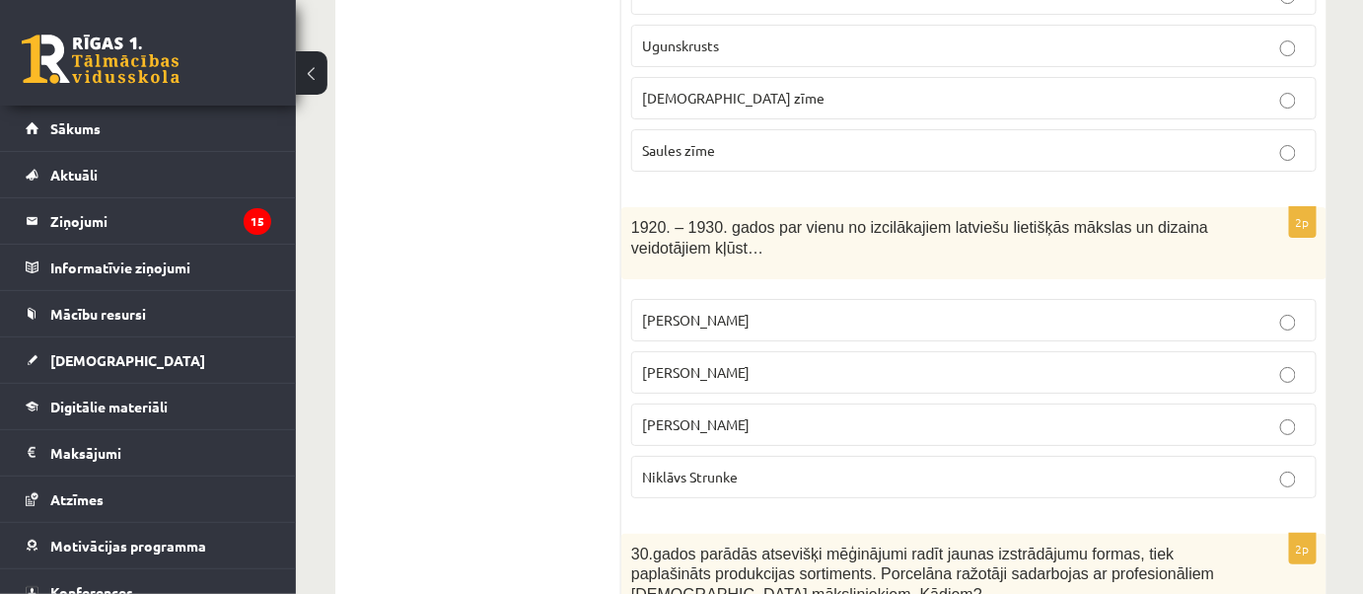
click at [692, 362] on p "[PERSON_NAME]" at bounding box center [974, 372] width 664 height 21
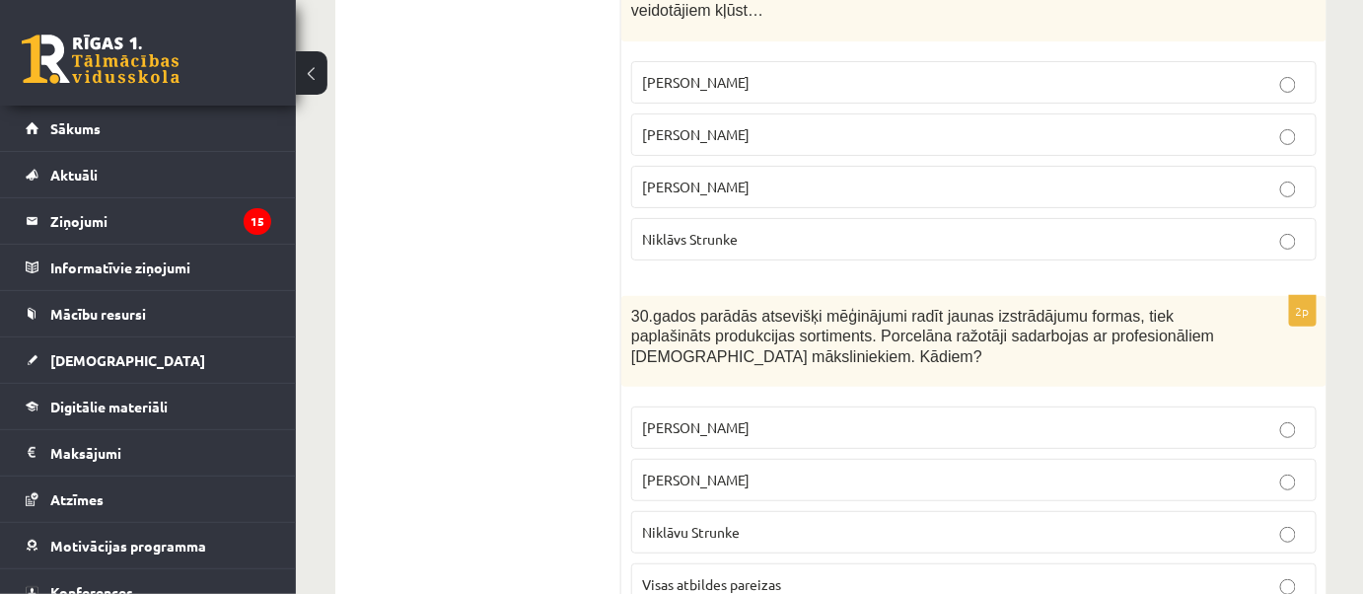
scroll to position [5076, 0]
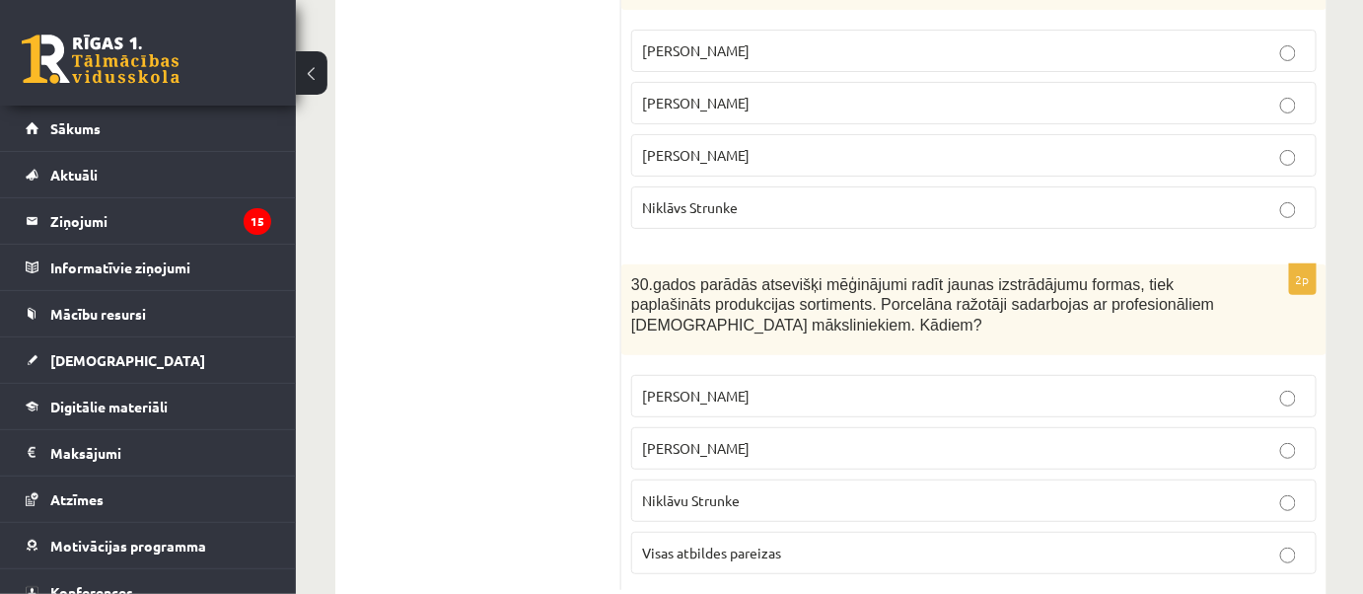
drag, startPoint x: 740, startPoint y: 505, endPoint x: 715, endPoint y: 491, distance: 28.3
click at [739, 544] on span "Visas atbildes pareizas" at bounding box center [711, 553] width 139 height 18
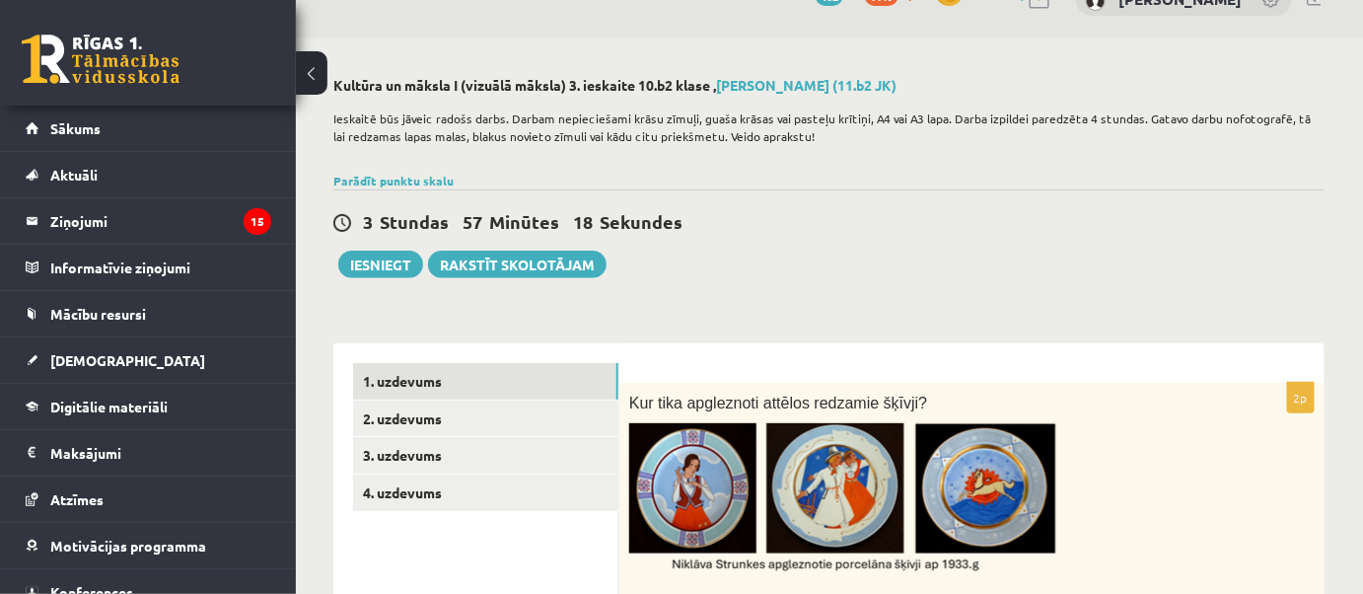
scroll to position [0, 2]
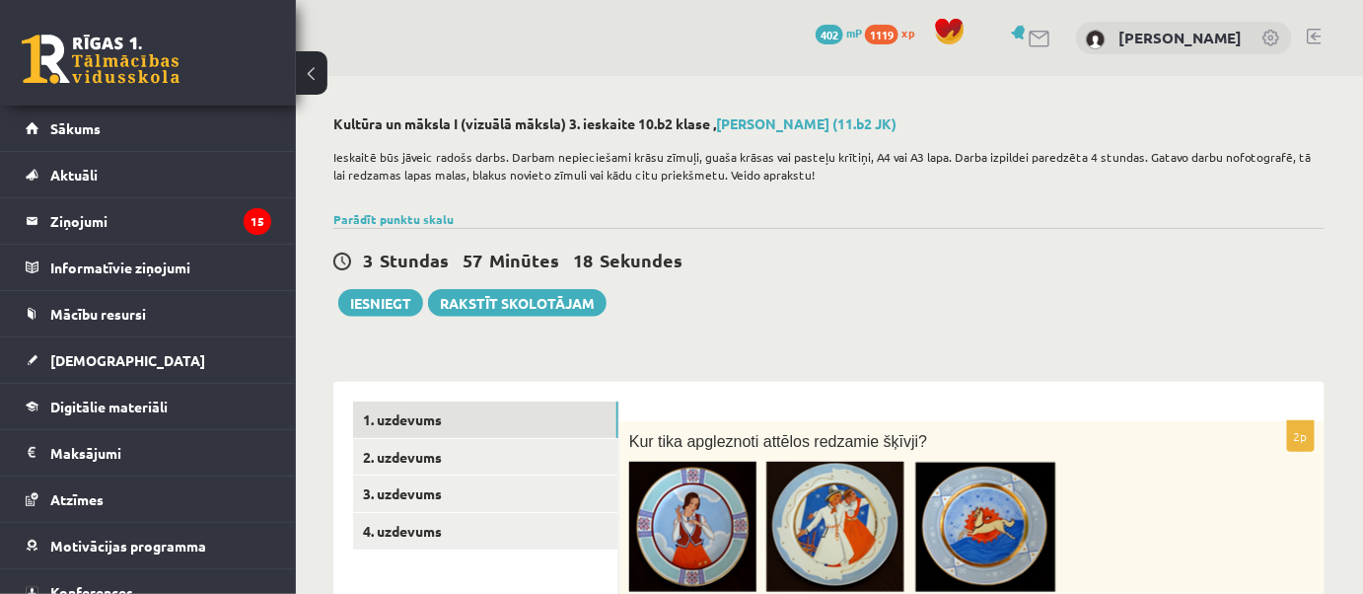
drag, startPoint x: 300, startPoint y: 381, endPoint x: 474, endPoint y: 161, distance: 280.2
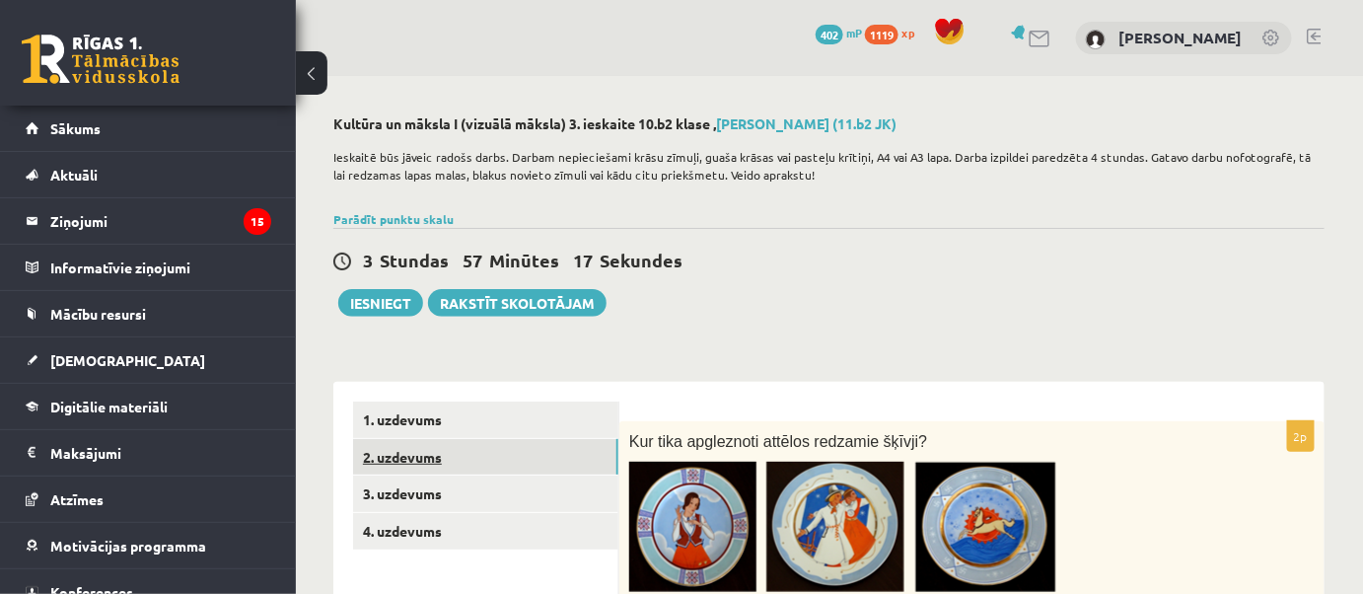
click at [497, 449] on link "2. uzdevums" at bounding box center [485, 457] width 265 height 37
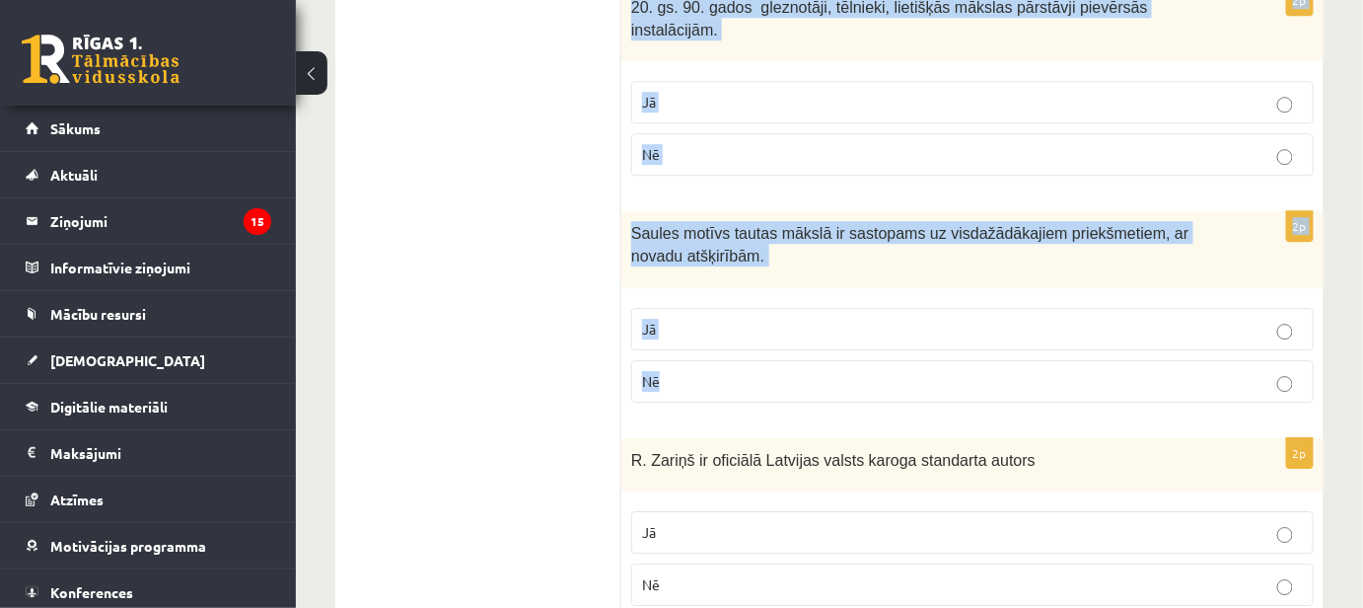
scroll to position [1922, 0]
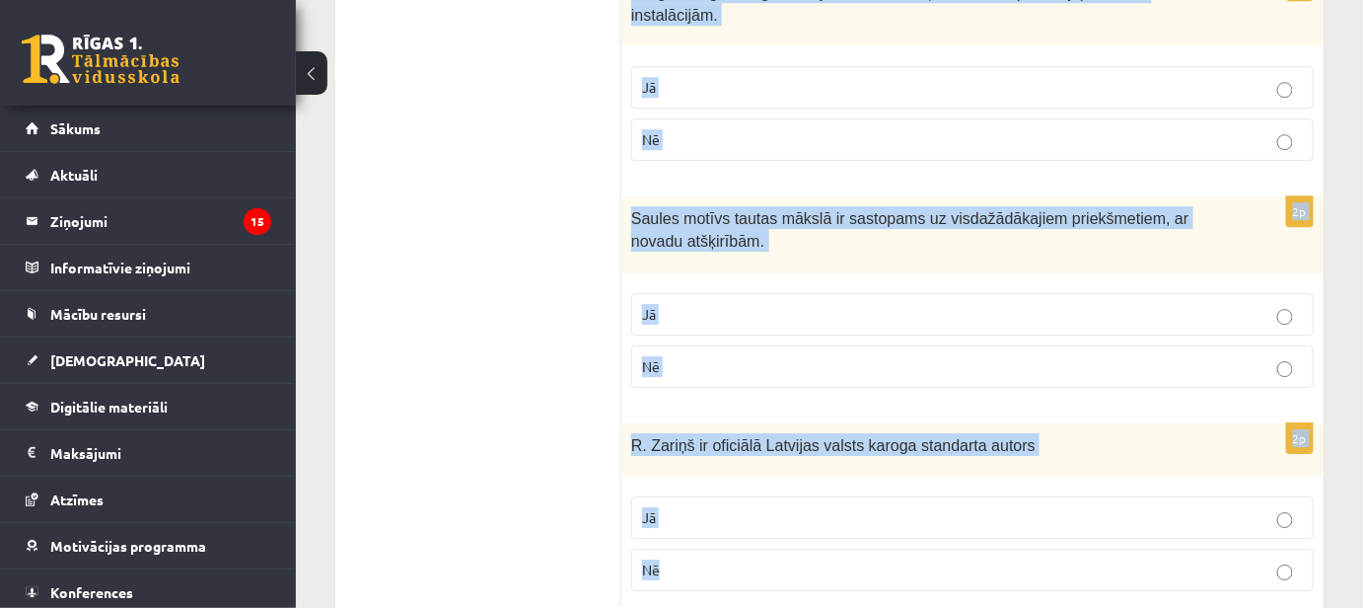
drag, startPoint x: 635, startPoint y: 177, endPoint x: 1102, endPoint y: 520, distance: 579.3
copy form "loremip dolorsita co adipi elit, sed do eiusmo 312 tempo inci. Ut La 7e Dolor m…"
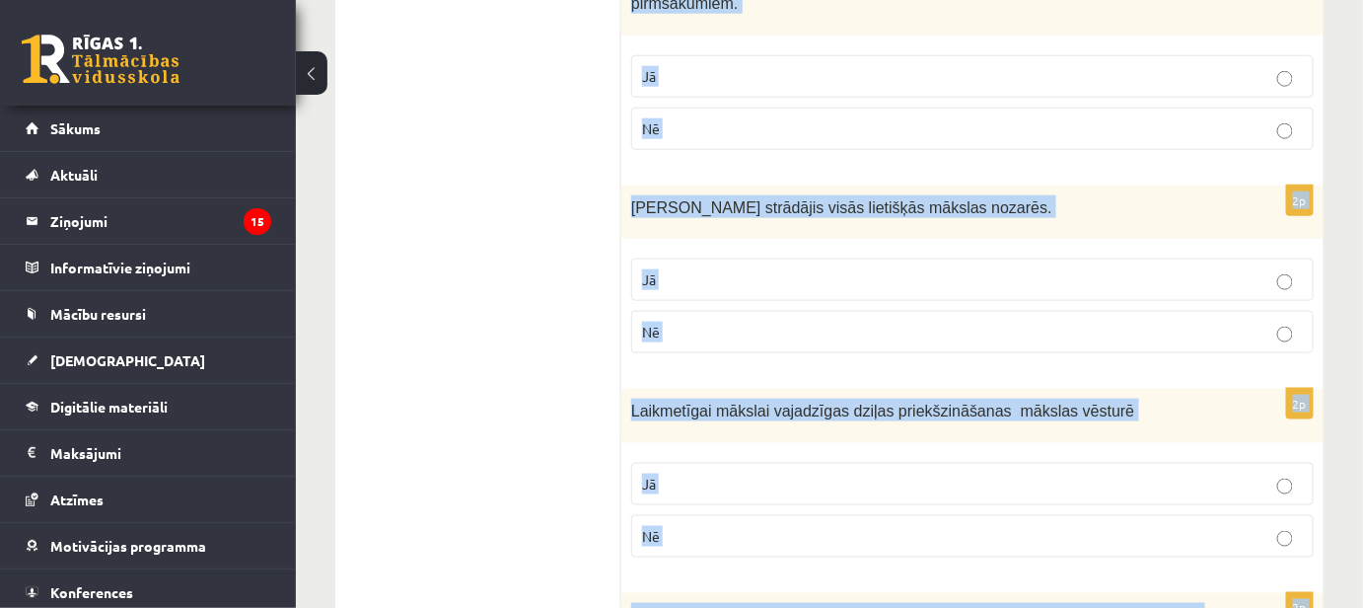
scroll to position [218, 0]
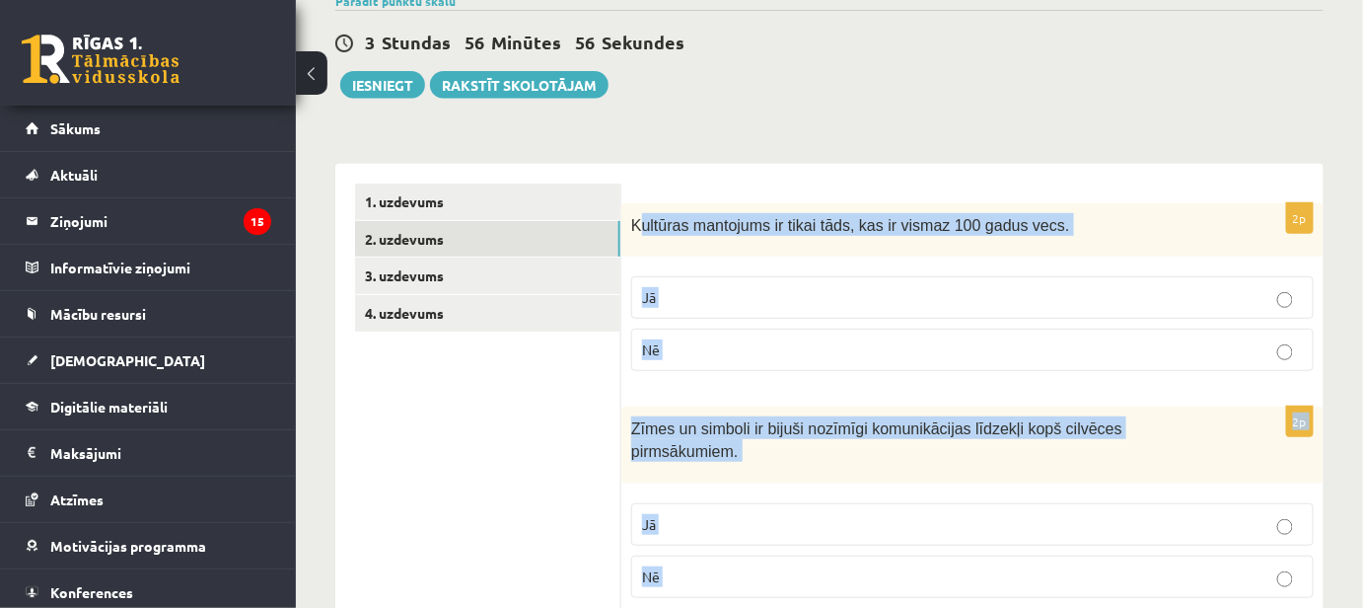
click at [731, 348] on p "Nē" at bounding box center [972, 349] width 661 height 21
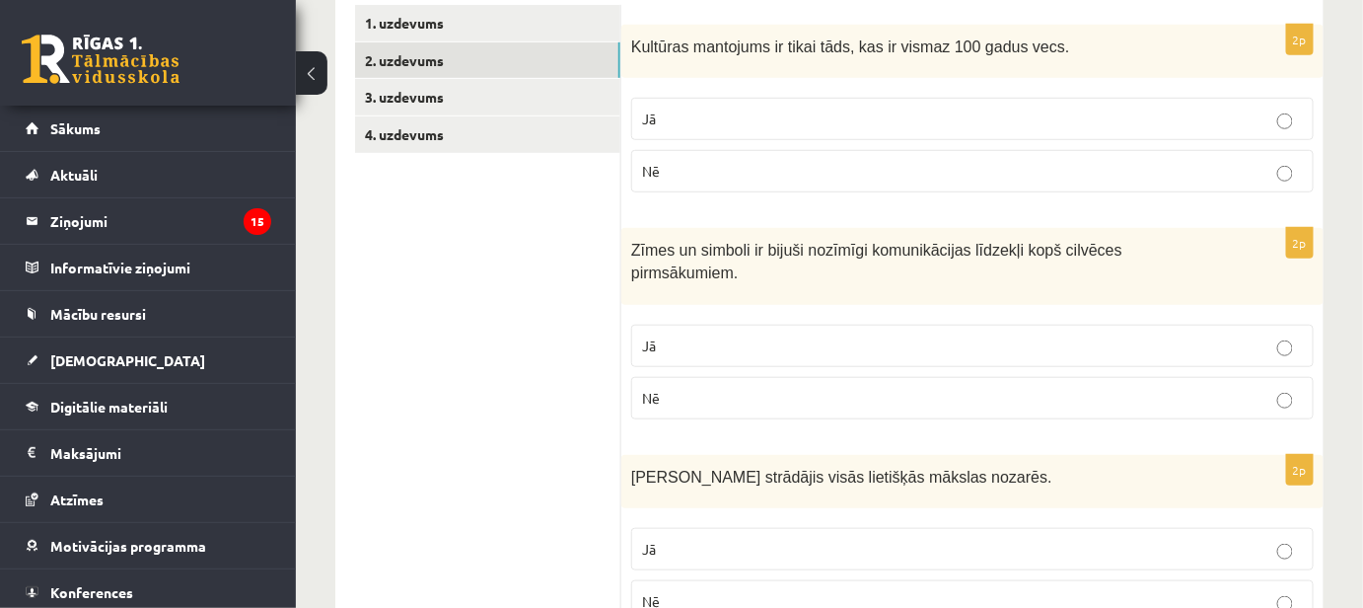
click at [671, 335] on p "Jā" at bounding box center [972, 345] width 661 height 21
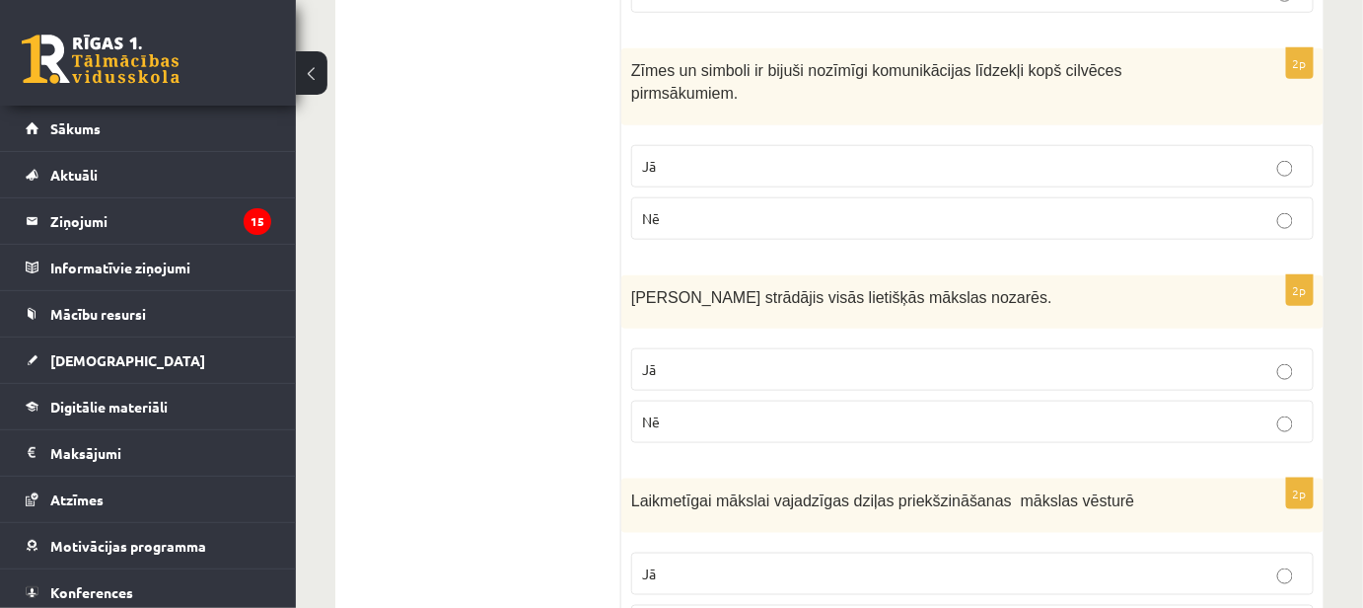
click at [689, 359] on p "Jā" at bounding box center [972, 369] width 661 height 21
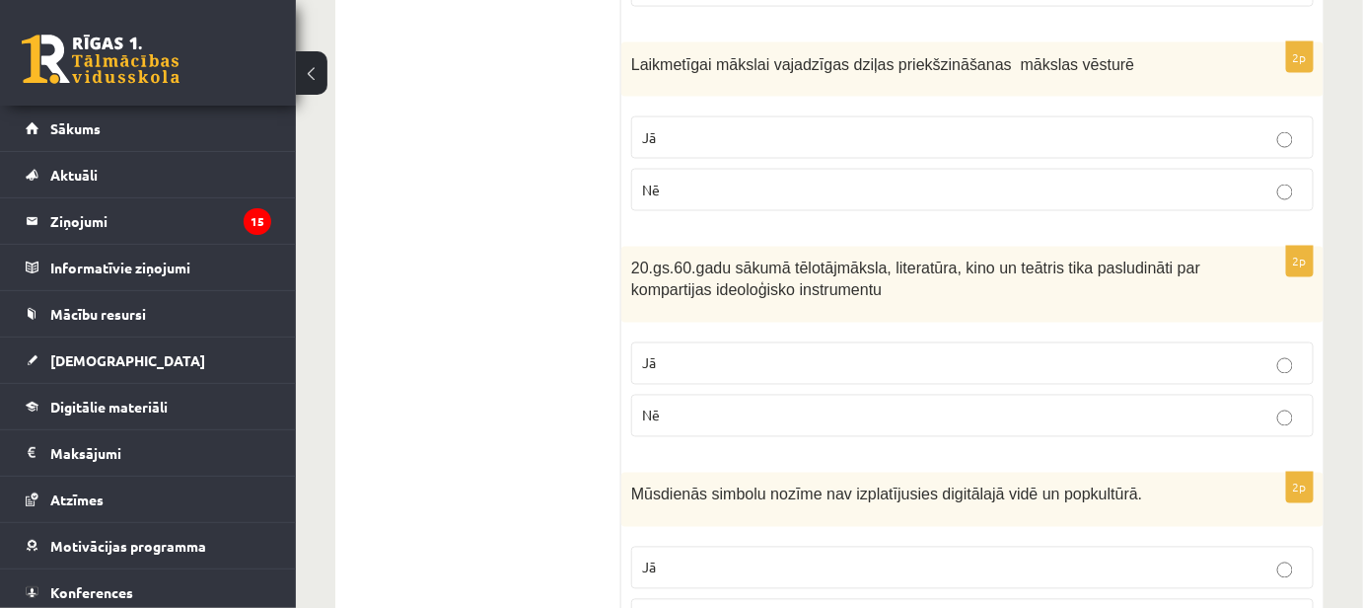
scroll to position [845, 0]
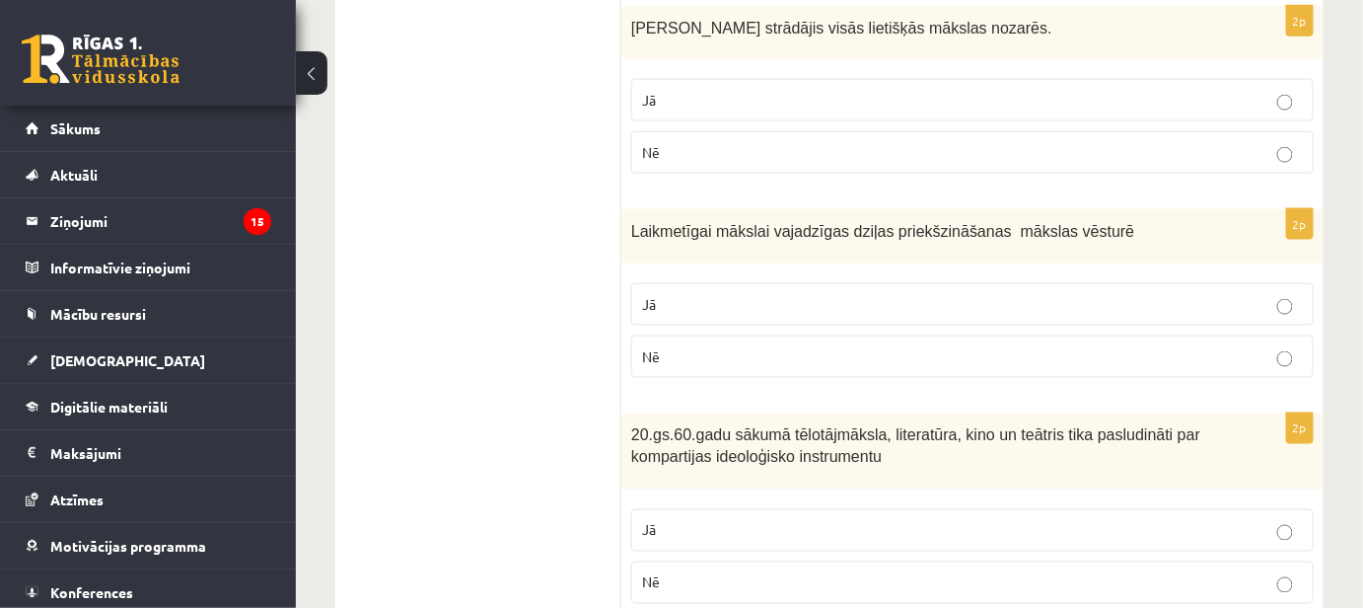
click at [740, 346] on p "Nē" at bounding box center [972, 356] width 661 height 21
drag, startPoint x: 728, startPoint y: 508, endPoint x: 718, endPoint y: 482, distance: 27.5
click at [726, 520] on p "Jā" at bounding box center [972, 530] width 661 height 21
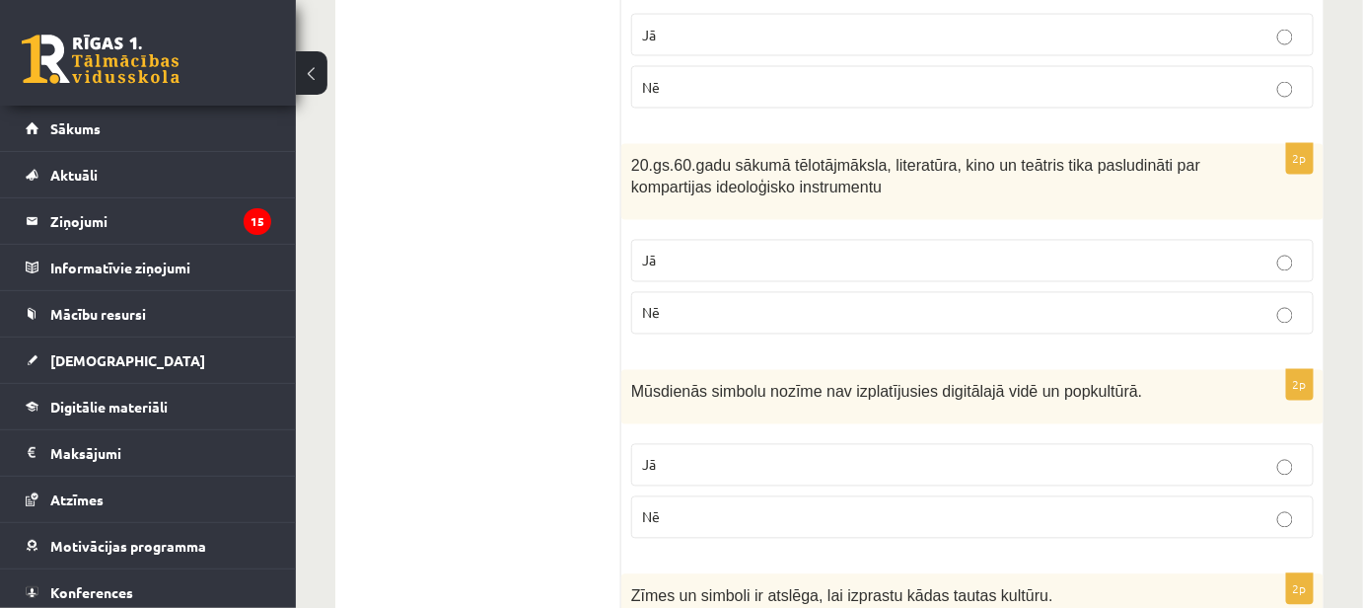
drag, startPoint x: 660, startPoint y: 488, endPoint x: 636, endPoint y: 371, distance: 119.8
click at [659, 507] on p "Nē" at bounding box center [972, 517] width 661 height 21
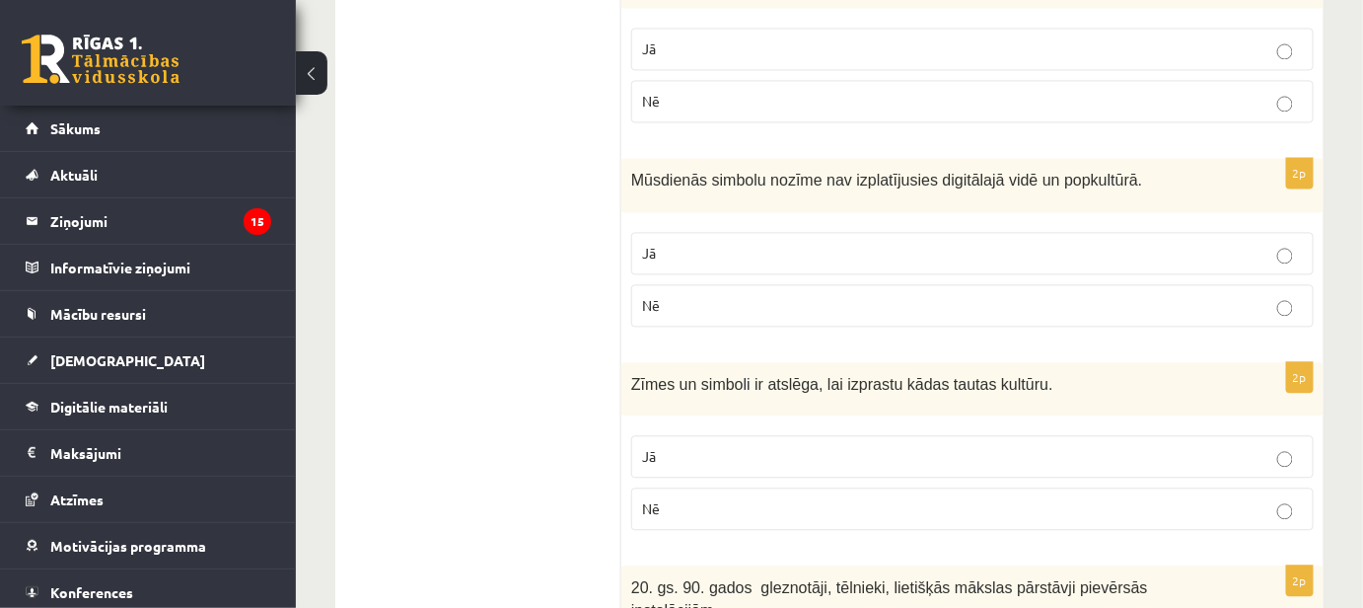
scroll to position [1473, 0]
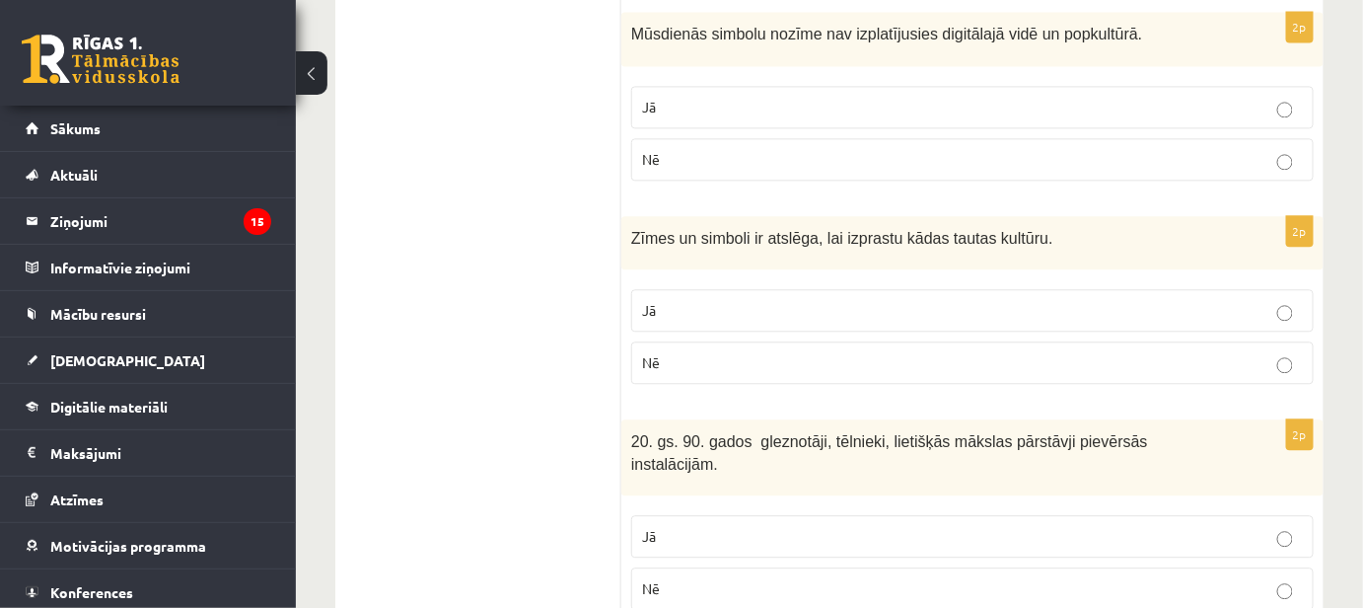
click at [760, 300] on p "Jā" at bounding box center [972, 310] width 661 height 21
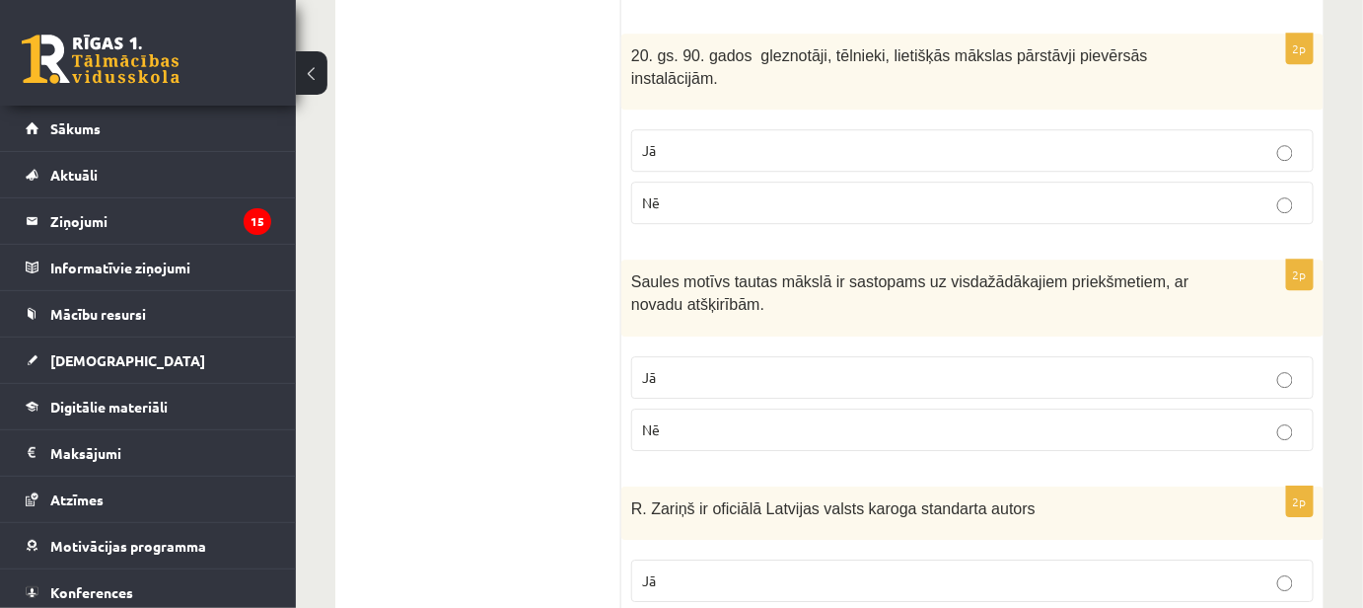
scroll to position [1922, 0]
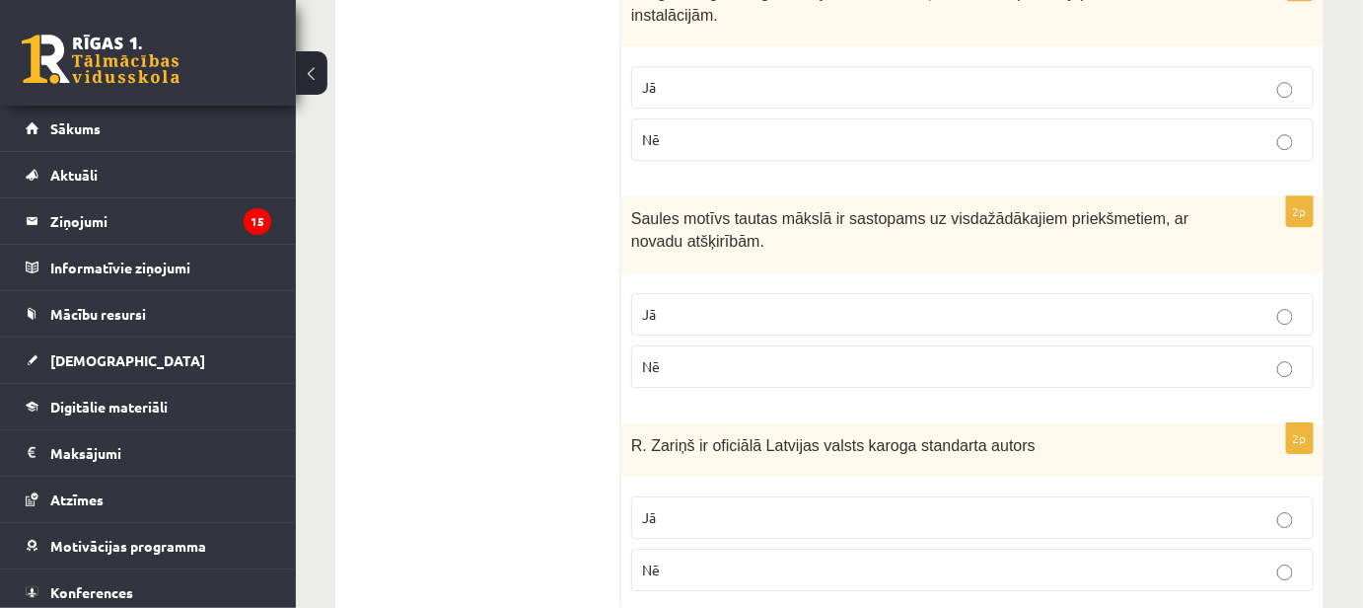
click at [819, 293] on label "Jā" at bounding box center [972, 314] width 683 height 42
click at [776, 507] on p "Jā" at bounding box center [972, 517] width 661 height 21
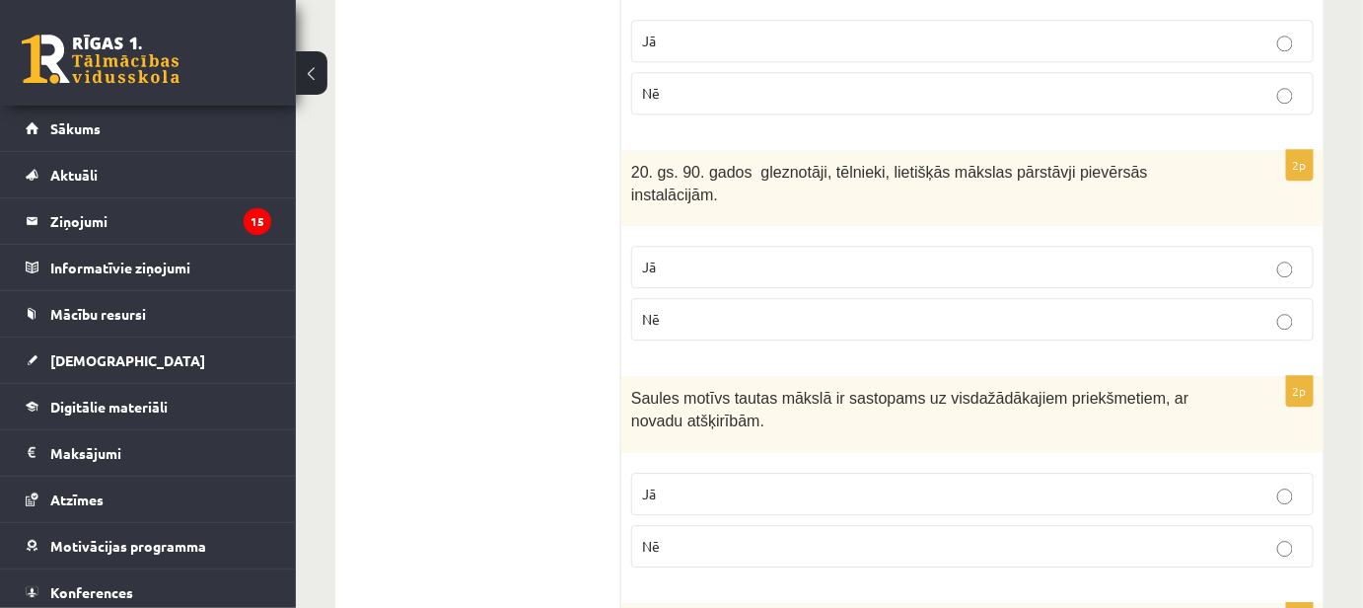
click at [689, 246] on label "Jā" at bounding box center [972, 267] width 683 height 42
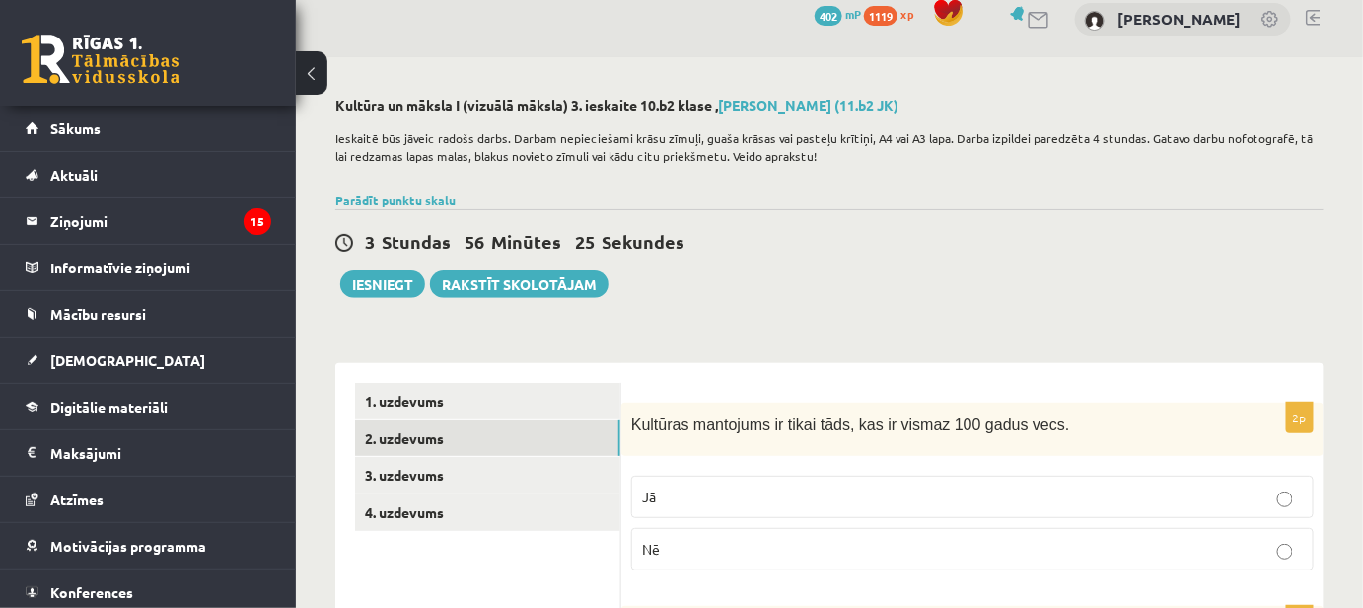
scroll to position [0, 0]
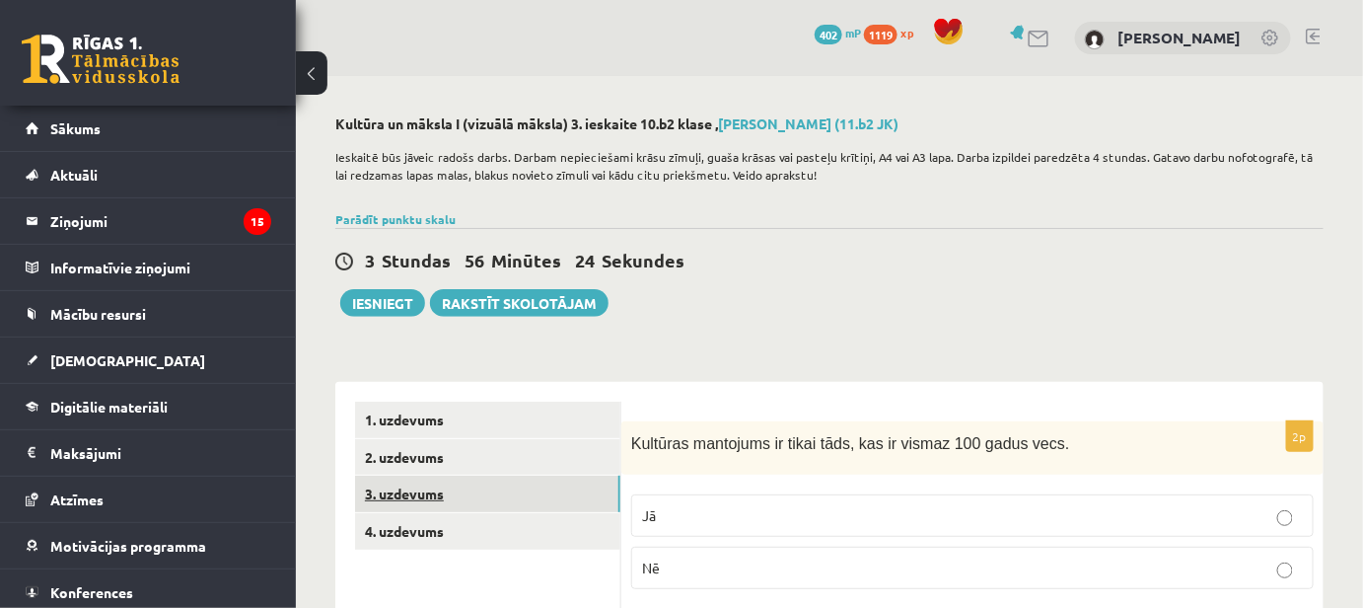
click at [465, 477] on link "3. uzdevums" at bounding box center [487, 493] width 265 height 37
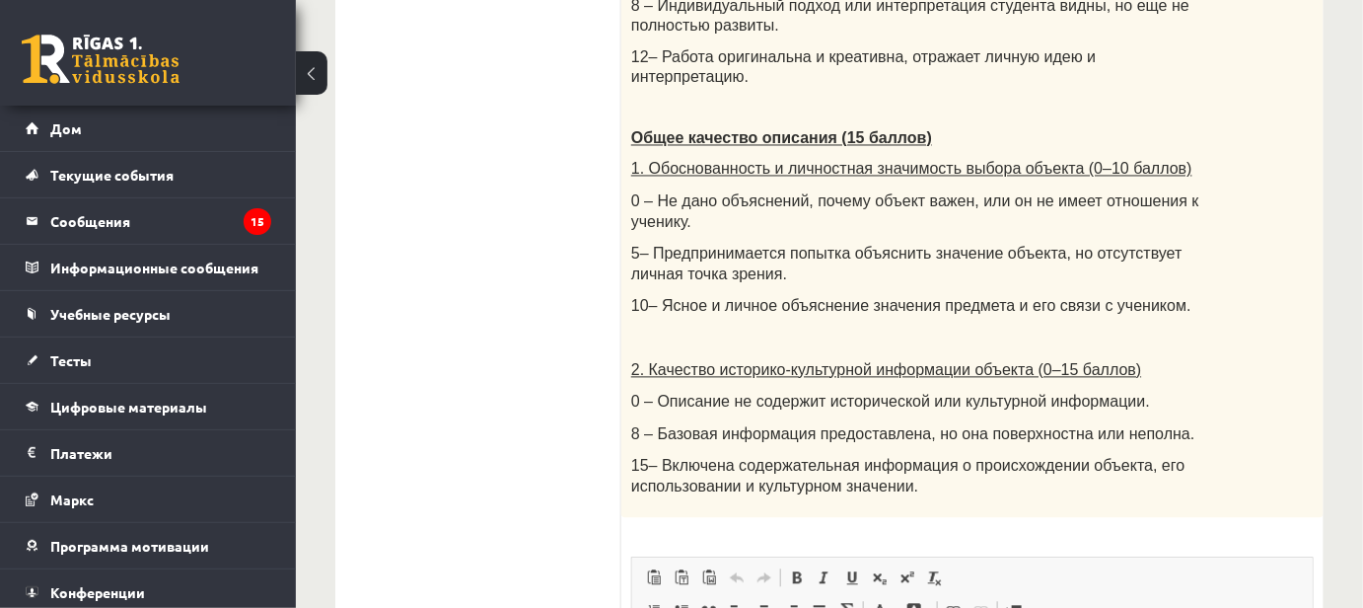
scroll to position [1255, 0]
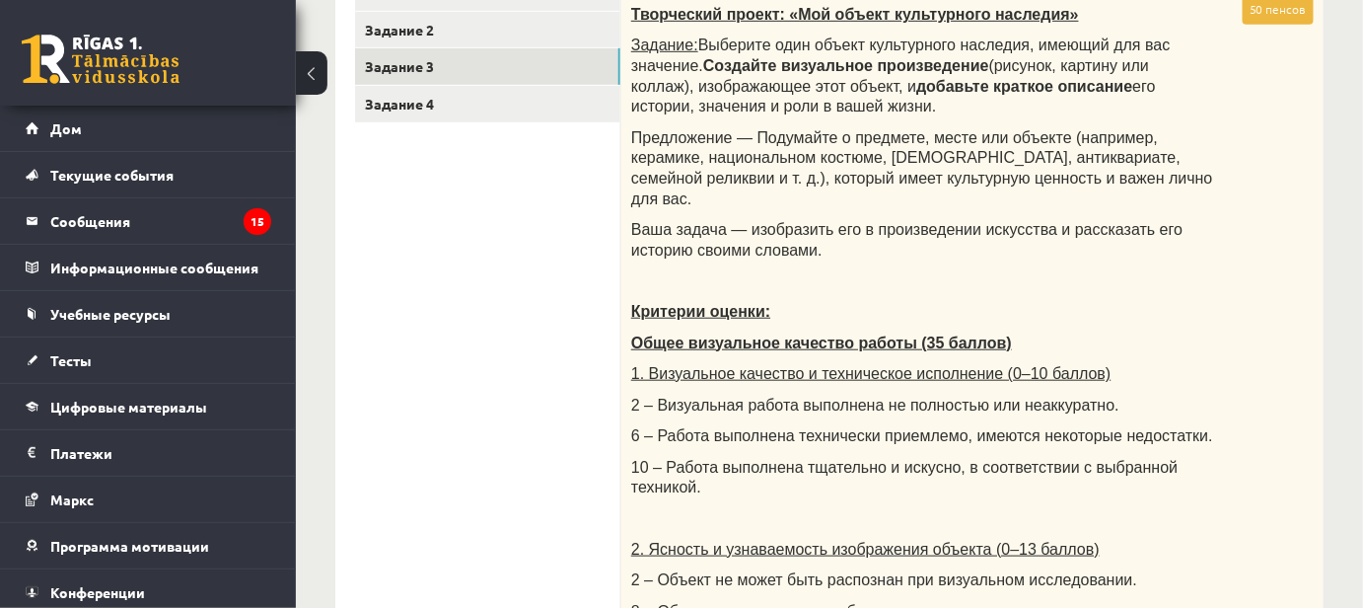
drag, startPoint x: 805, startPoint y: 271, endPoint x: 771, endPoint y: 220, distance: 61.3
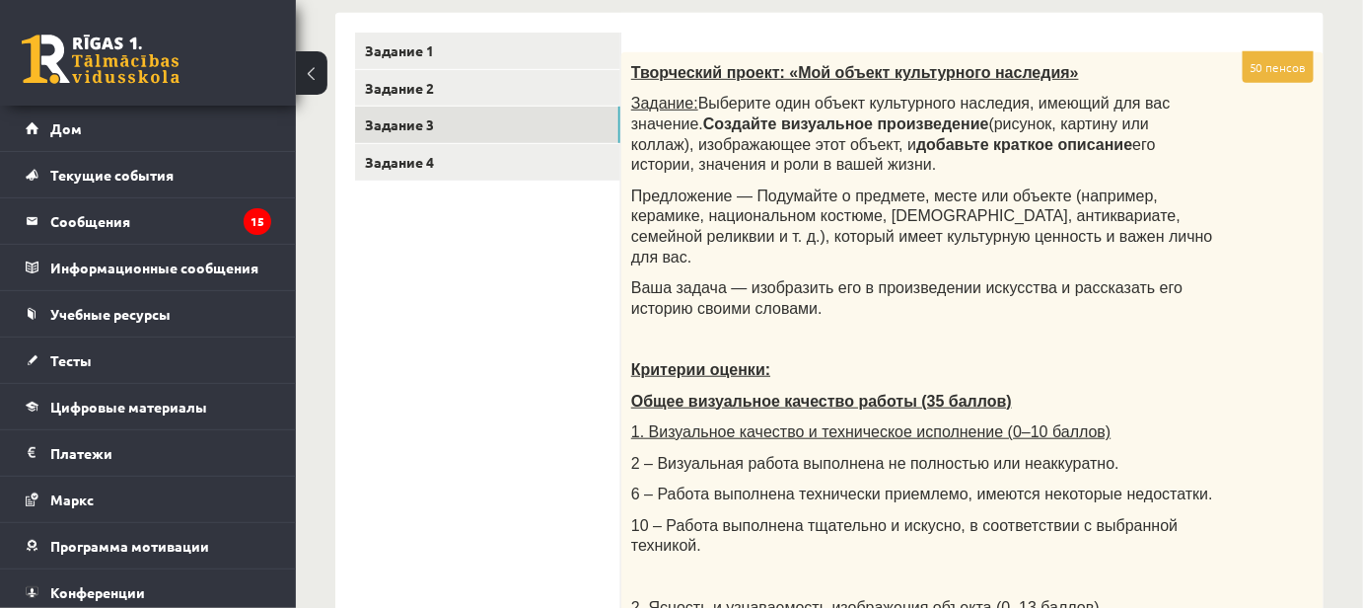
scroll to position [337, 0]
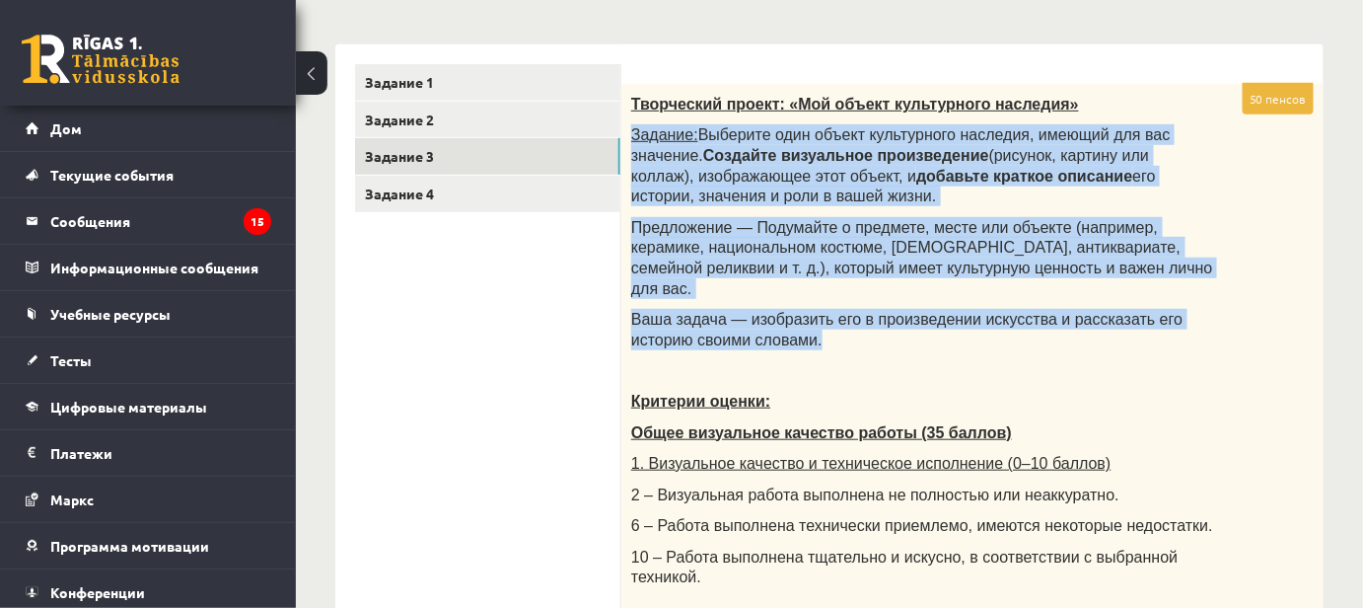
drag, startPoint x: 633, startPoint y: 127, endPoint x: 1007, endPoint y: 319, distance: 420.0
copy div "Задание: Выберите один объект культурного наследия, имеющий для вас значение. С…"
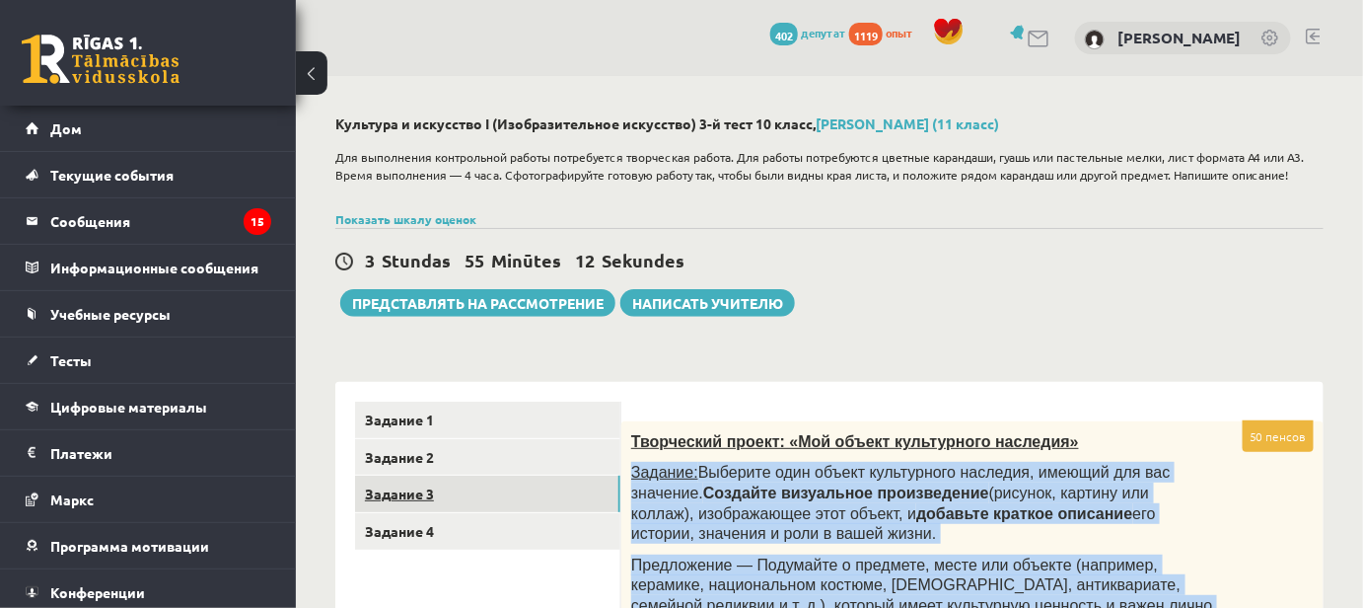
scroll to position [0, 0]
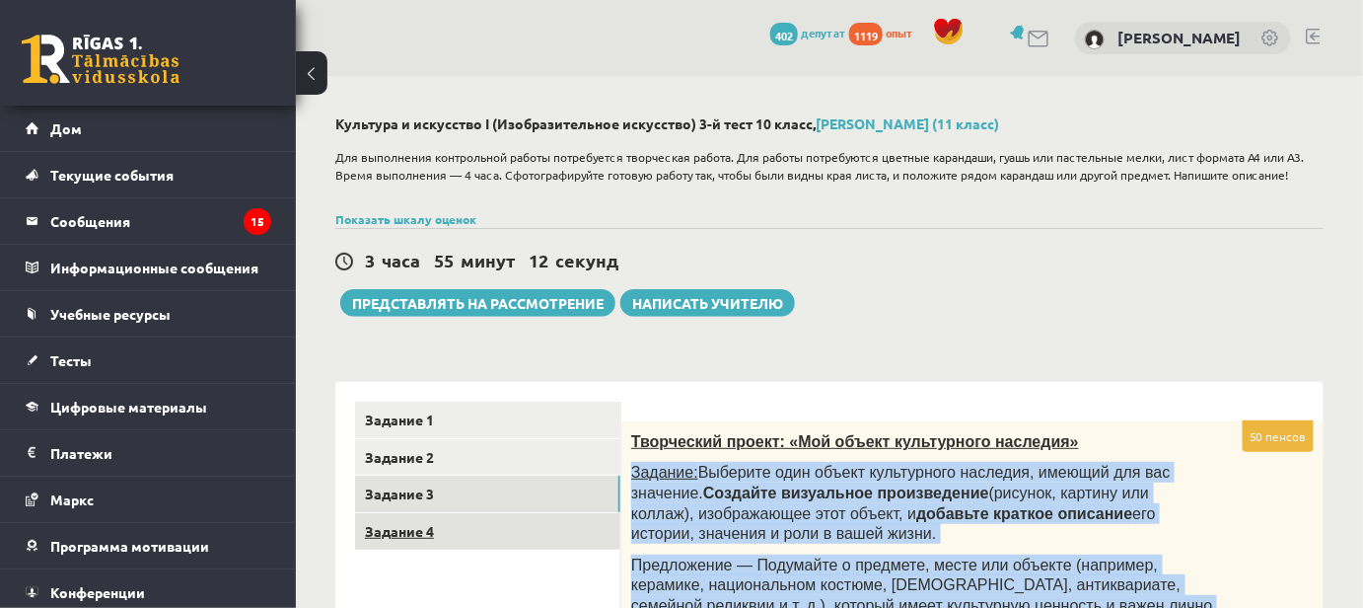
click at [478, 538] on link "Задание 4" at bounding box center [487, 531] width 265 height 37
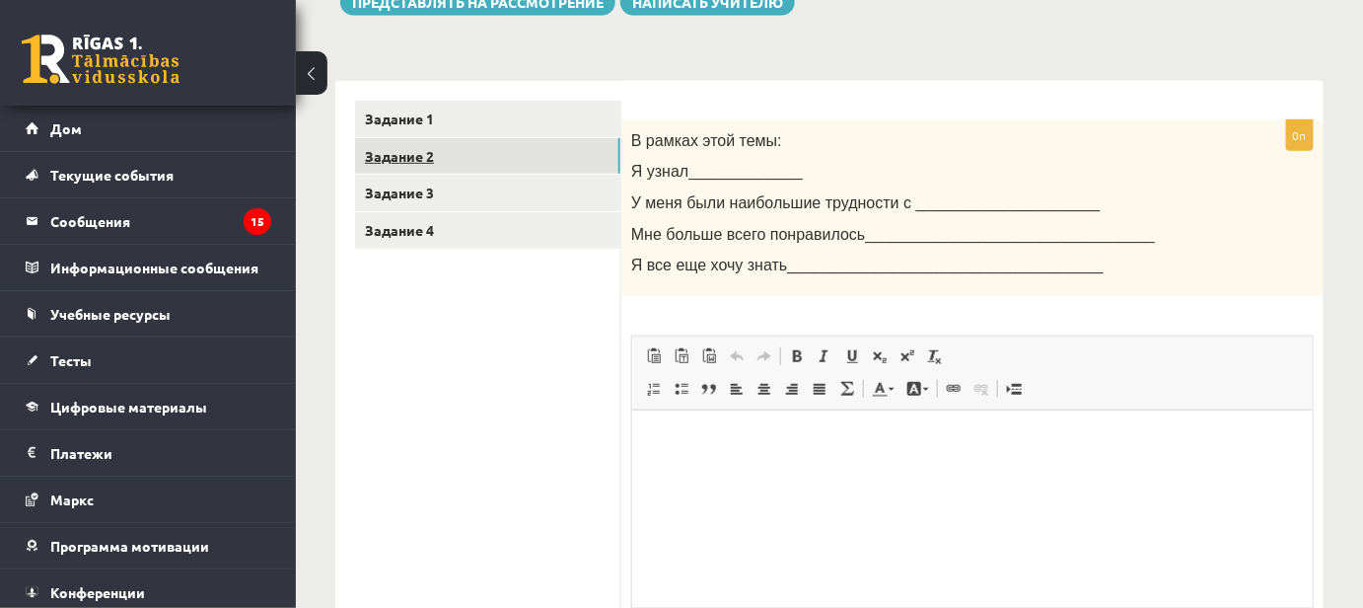
click at [480, 168] on link "Задание 2" at bounding box center [487, 156] width 265 height 37
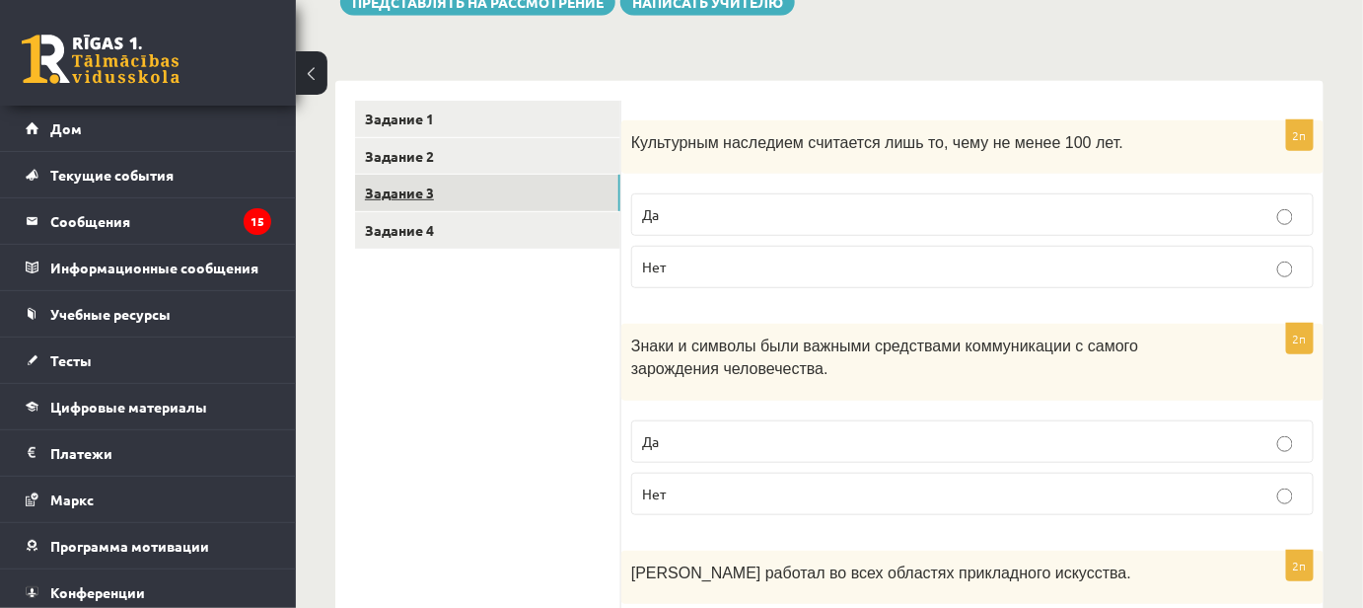
click at [450, 191] on link "Задание 3" at bounding box center [487, 193] width 265 height 37
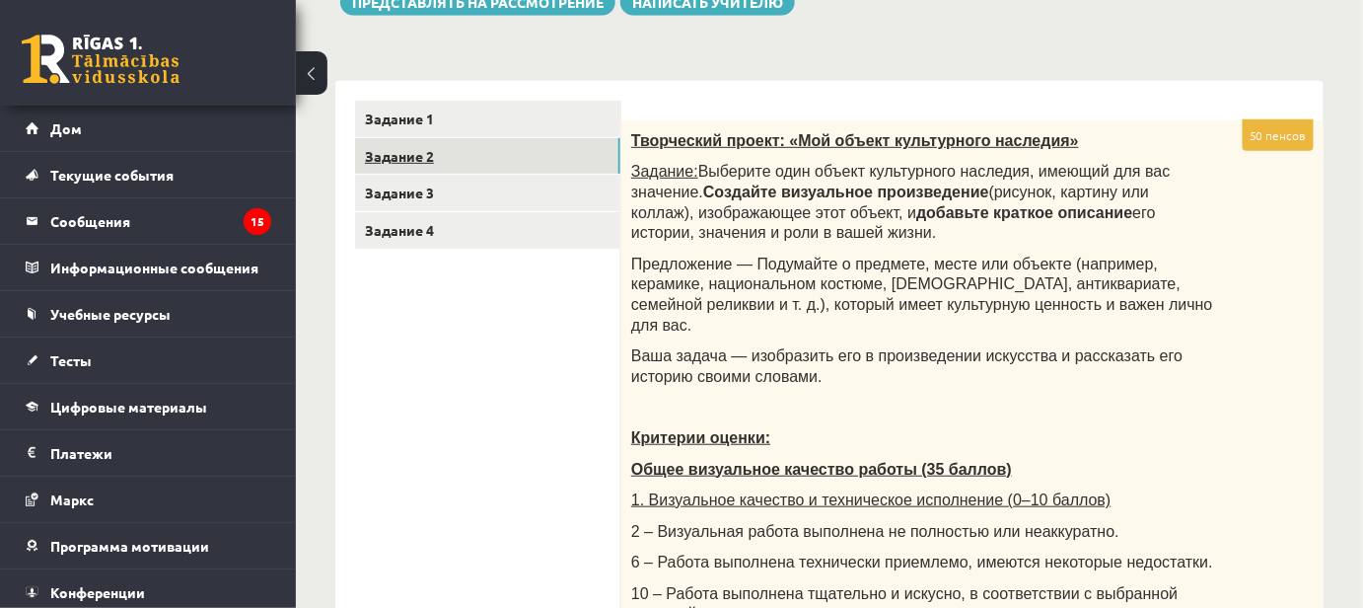
click at [387, 147] on font "Задание 2" at bounding box center [399, 156] width 69 height 18
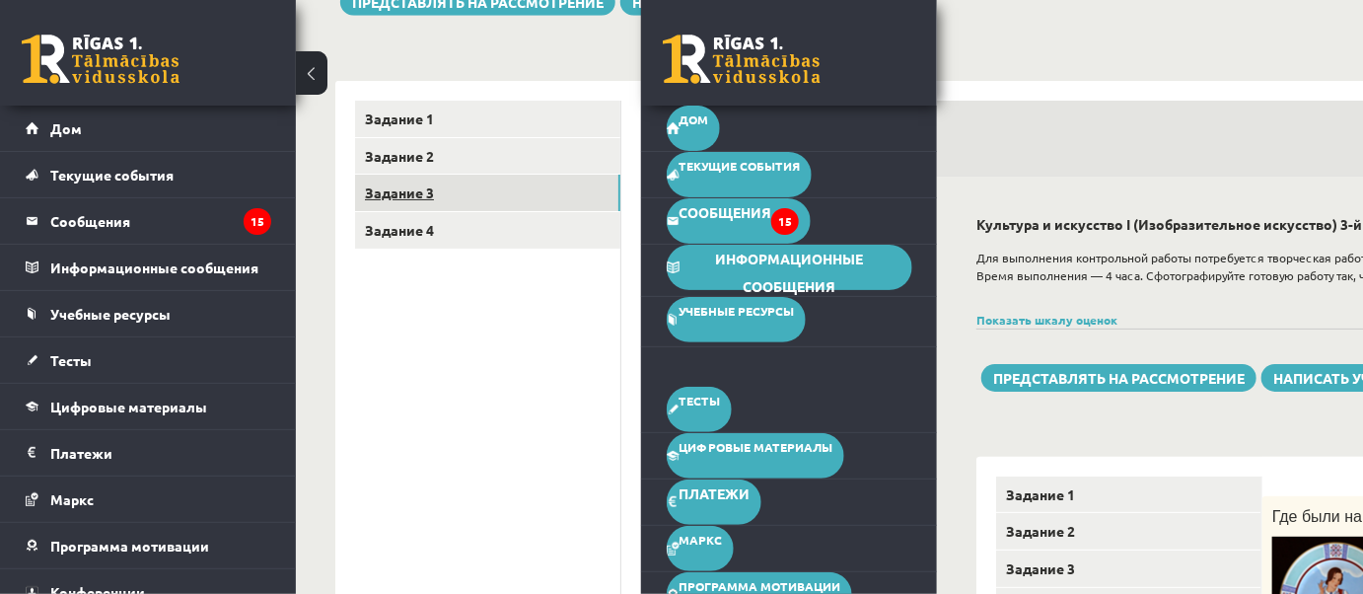
click at [403, 180] on link "Задание 3" at bounding box center [487, 193] width 265 height 37
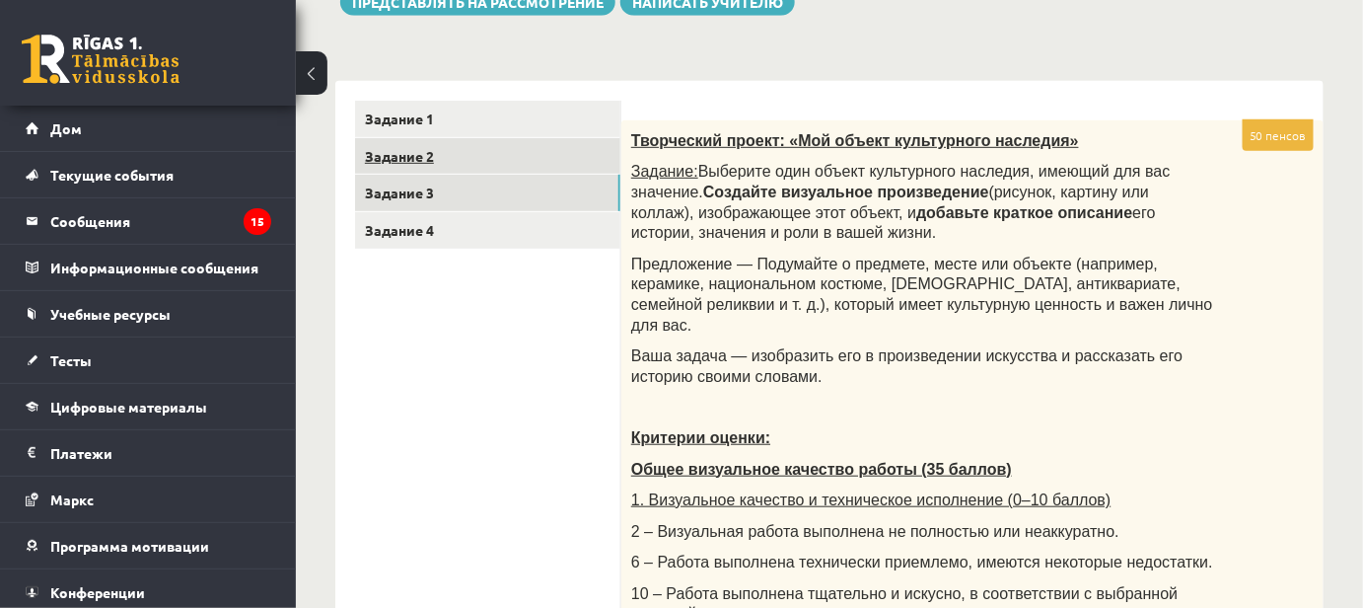
click at [402, 166] on link "Задание 2" at bounding box center [487, 156] width 265 height 37
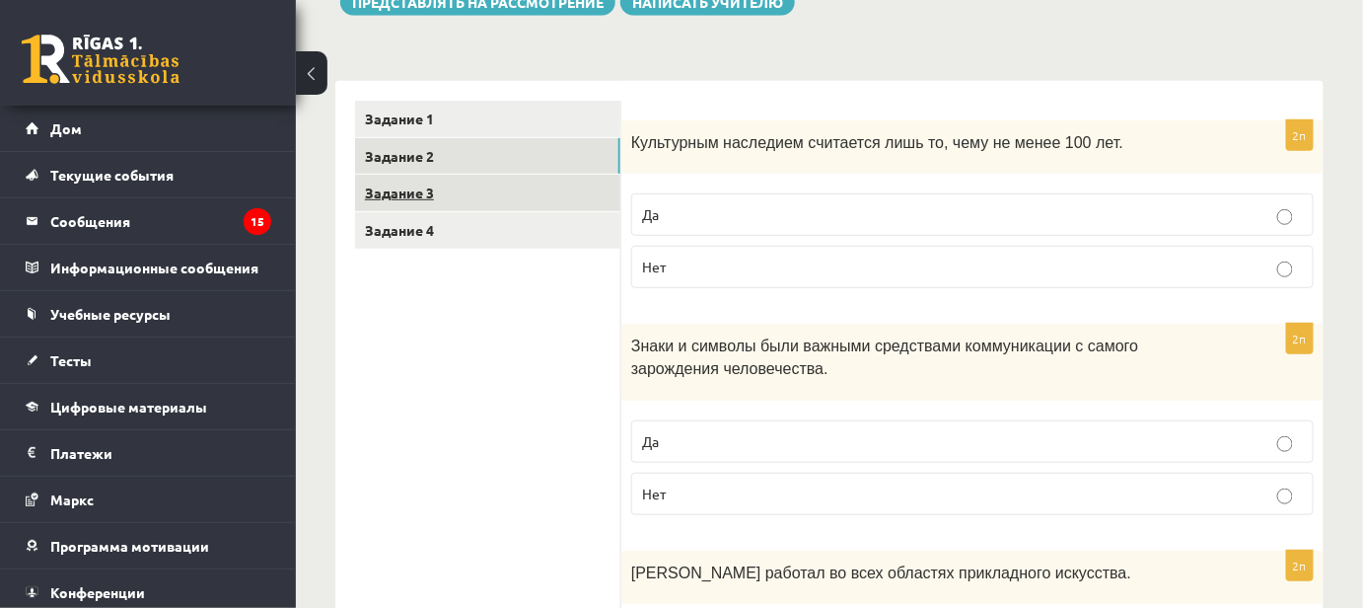
click at [430, 208] on link "Задание 3" at bounding box center [487, 193] width 265 height 37
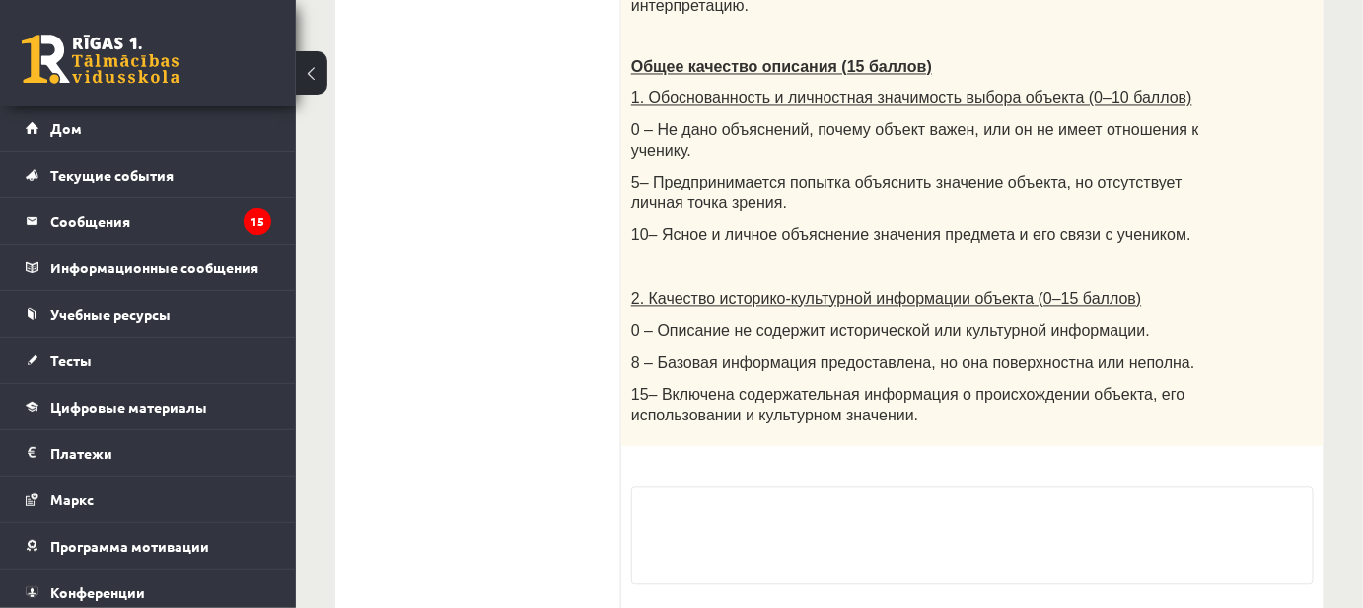
scroll to position [1287, 0]
